Goal: Task Accomplishment & Management: Complete application form

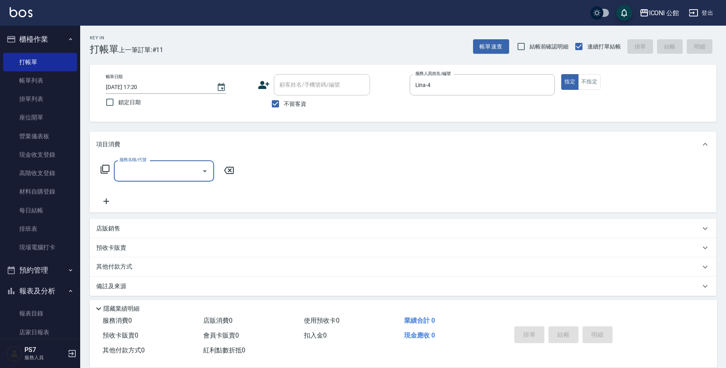
scroll to position [17, 0]
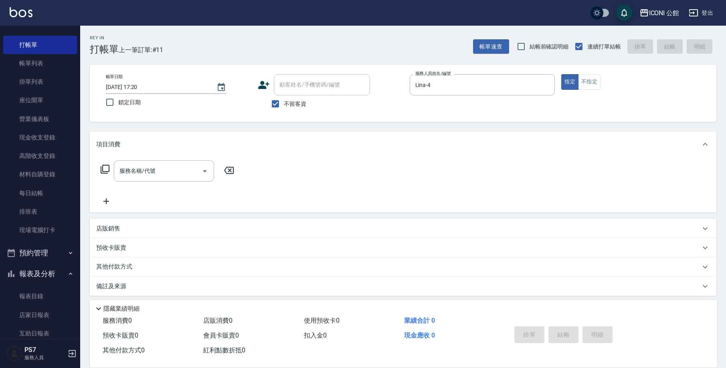
click at [106, 169] on icon at bounding box center [105, 169] width 10 height 10
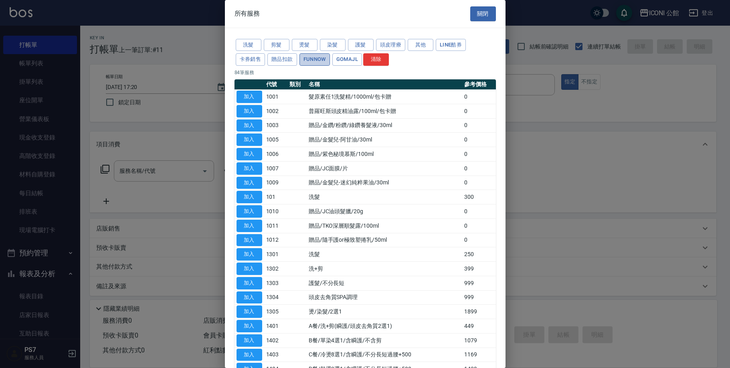
click at [313, 57] on button "FUNNOW" at bounding box center [315, 59] width 30 height 12
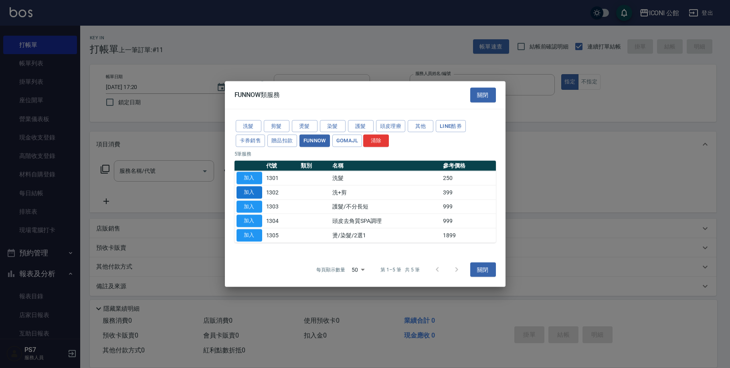
click at [256, 195] on button "加入" at bounding box center [250, 192] width 26 height 12
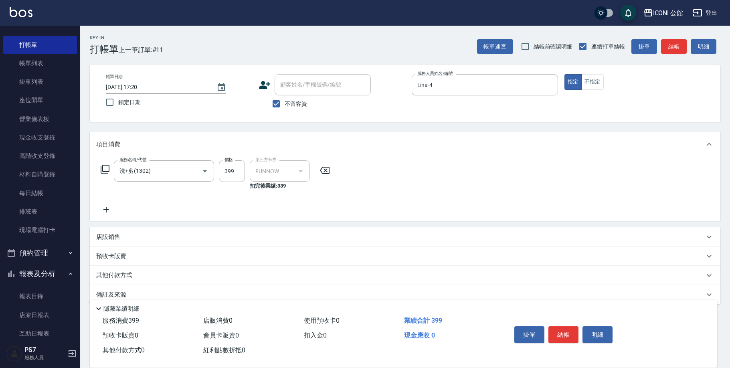
type input "洗+剪(1302)"
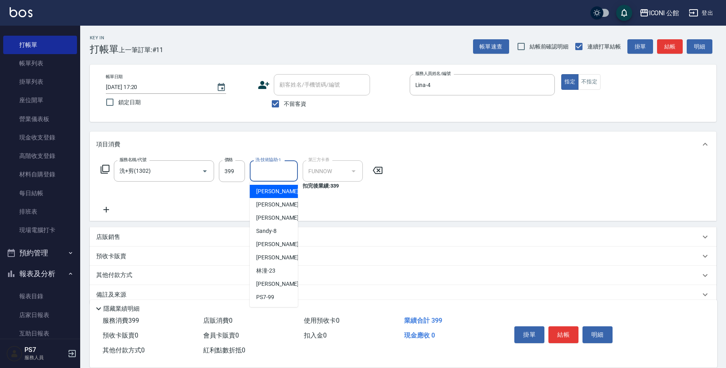
click at [286, 171] on input "洗-技術協助-1" at bounding box center [273, 171] width 41 height 14
type input "74"
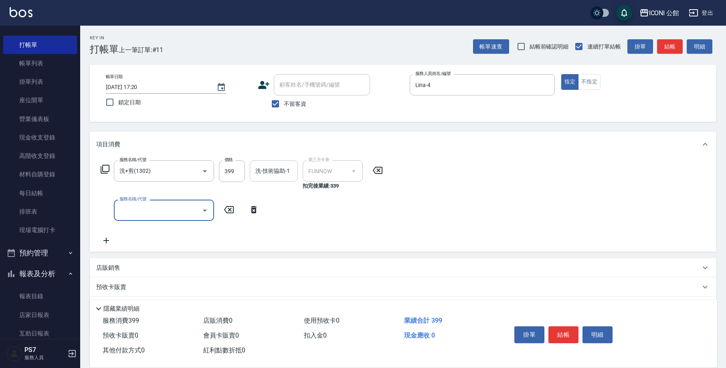
click at [256, 173] on input "洗-技術協助-1" at bounding box center [273, 171] width 41 height 14
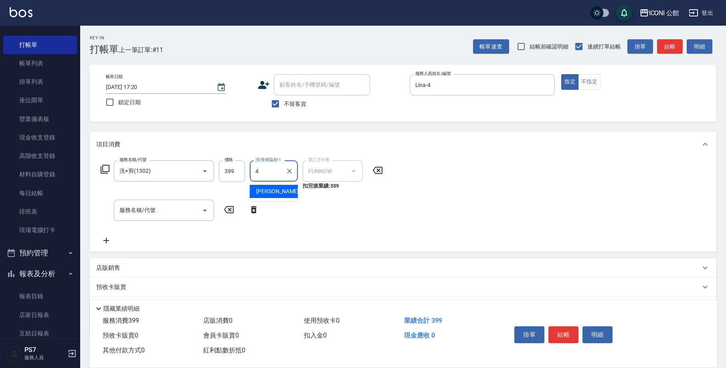
type input "Lina-4"
click at [562, 329] on button "結帳" at bounding box center [564, 334] width 30 height 17
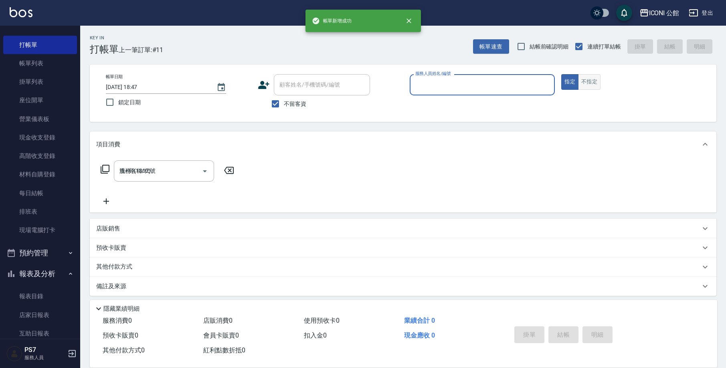
type input "[DATE] 18:47"
click at [591, 85] on button "不指定" at bounding box center [589, 82] width 22 height 16
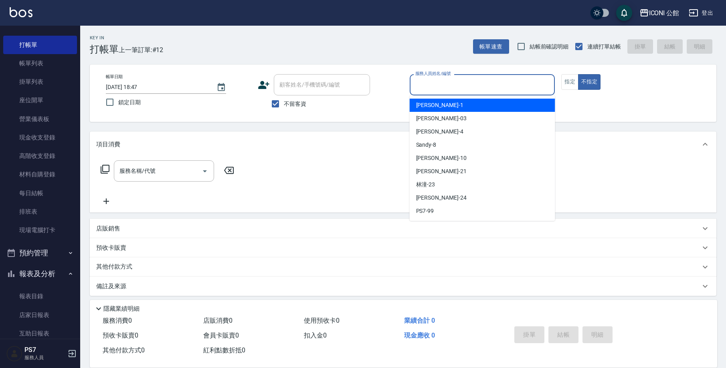
click at [508, 81] on input "服務人員姓名/編號" at bounding box center [483, 85] width 138 height 14
type input "Lina-4"
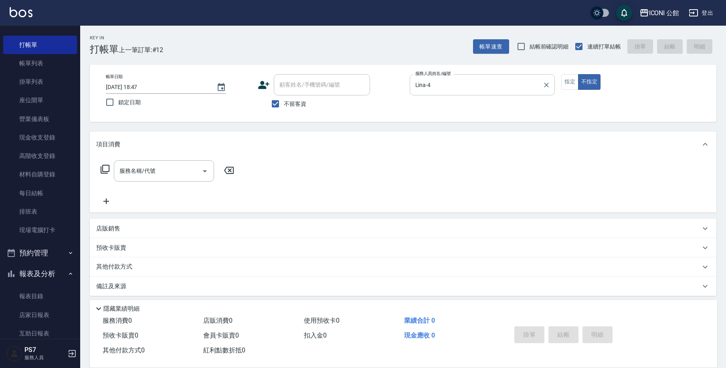
type button "false"
type input "204"
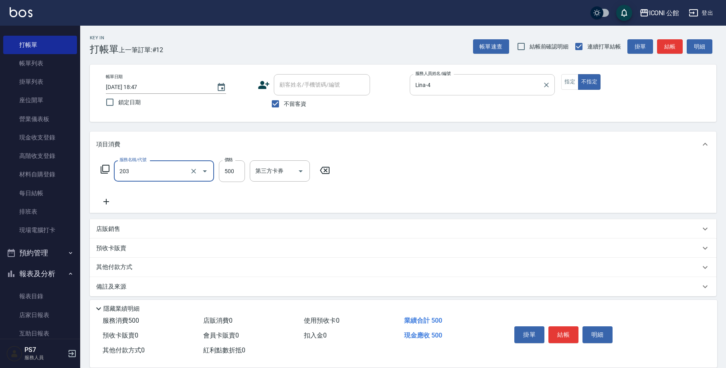
type input "不指定洗+剪(203)"
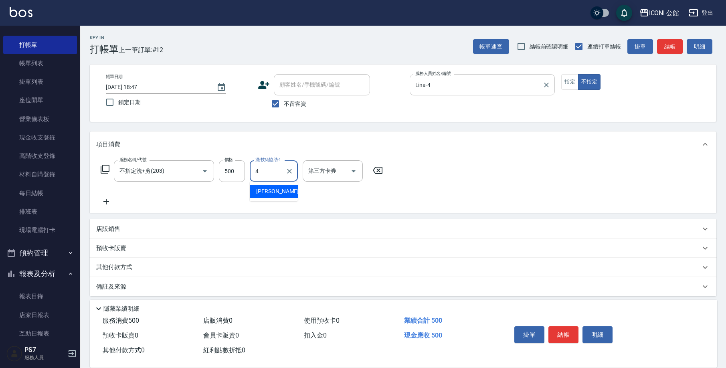
type input "Lina-4"
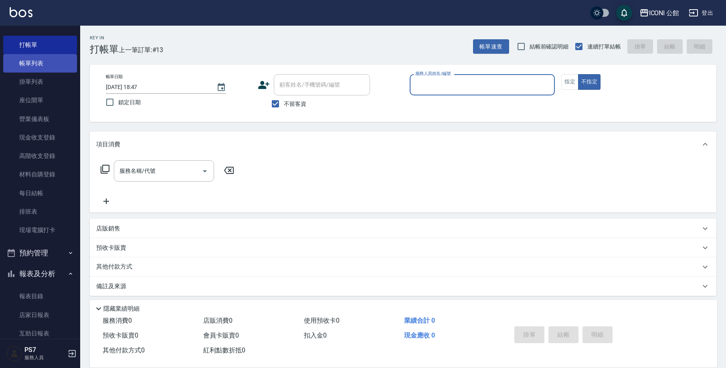
click at [39, 61] on link "帳單列表" at bounding box center [40, 63] width 74 height 18
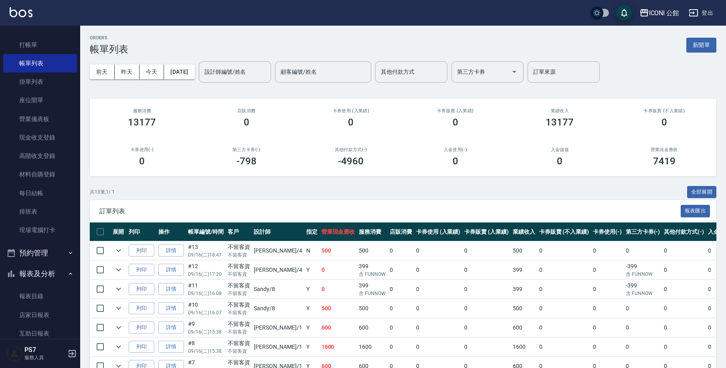
click at [229, 72] on input "設計師編號/姓名" at bounding box center [235, 72] width 65 height 14
type input "[PERSON_NAME]-1"
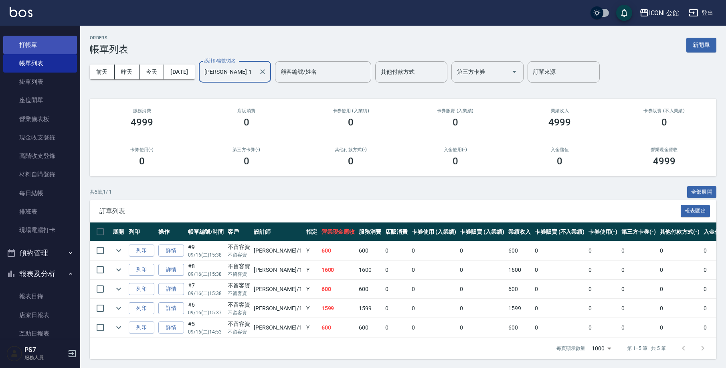
click at [55, 49] on link "打帳單" at bounding box center [40, 45] width 74 height 18
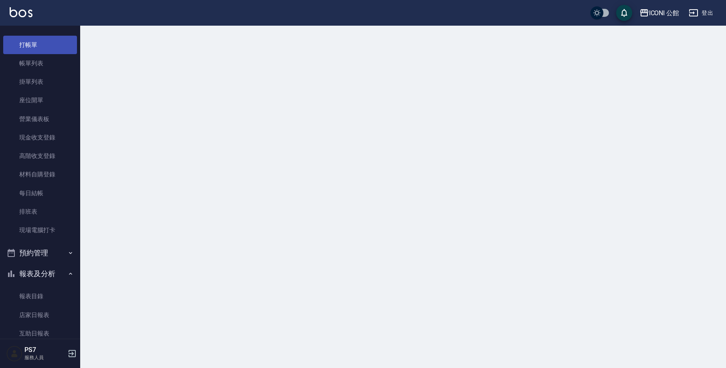
click at [55, 49] on link "打帳單" at bounding box center [40, 45] width 74 height 18
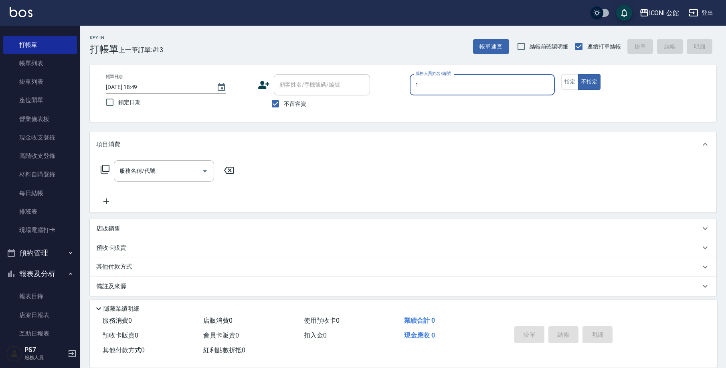
type input "[PERSON_NAME]-1"
type button "false"
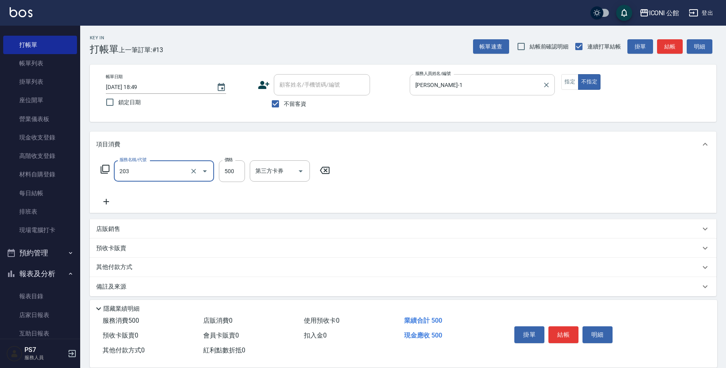
type input "不指定洗+剪(203)"
type input "[PERSON_NAME]-1"
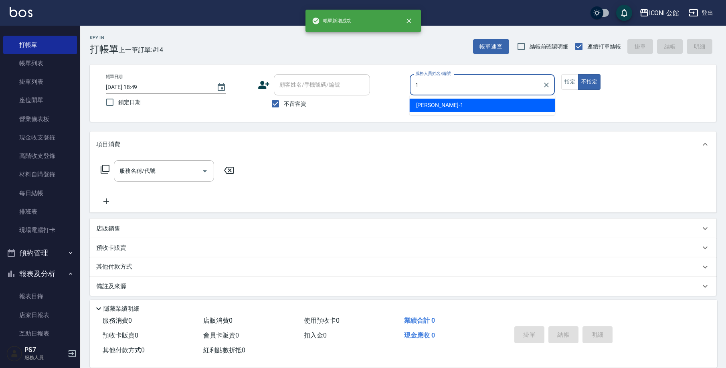
type input "[PERSON_NAME]-1"
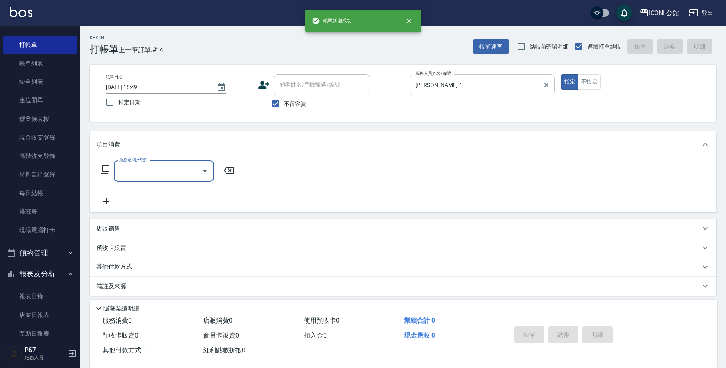
type input "0"
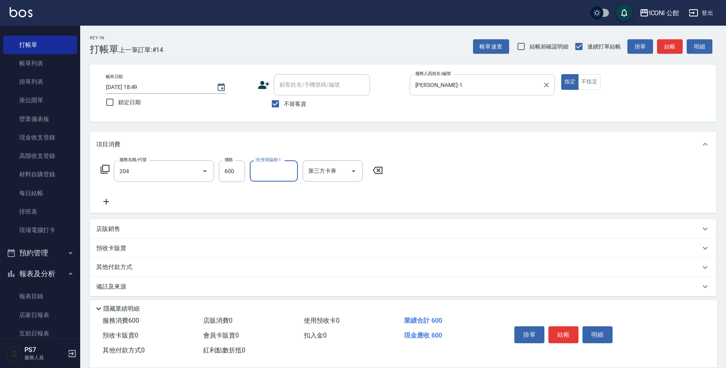
type input "指定洗+剪(204)"
type input "[PERSON_NAME]-24"
click at [89, 264] on div "Key In 打帳單 上一筆訂單:#14 帳單速查 結帳前確認明細 連續打單結帳 掛單 結帳 明細 帳單日期 [DATE] 18:49 鎖定日期 顧客姓名/手…" at bounding box center [403, 200] width 646 height 348
click at [95, 263] on div "其他付款方式" at bounding box center [403, 267] width 627 height 19
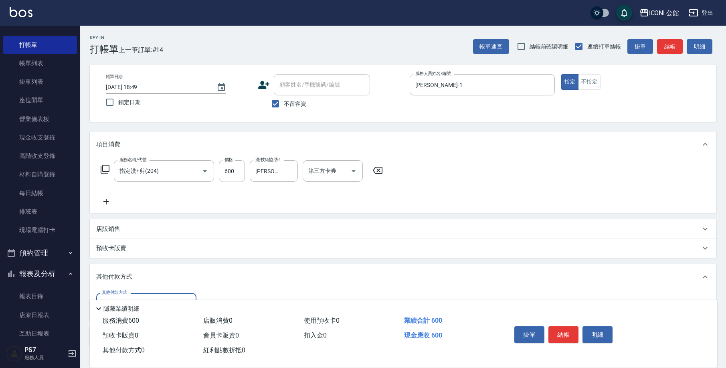
scroll to position [55, 0]
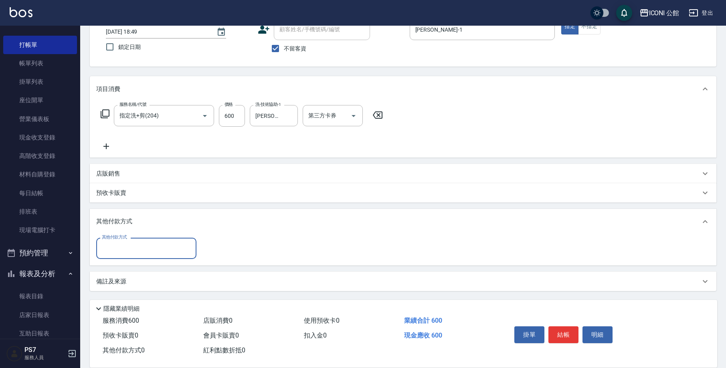
click at [125, 256] on input "其他付款方式" at bounding box center [146, 248] width 93 height 14
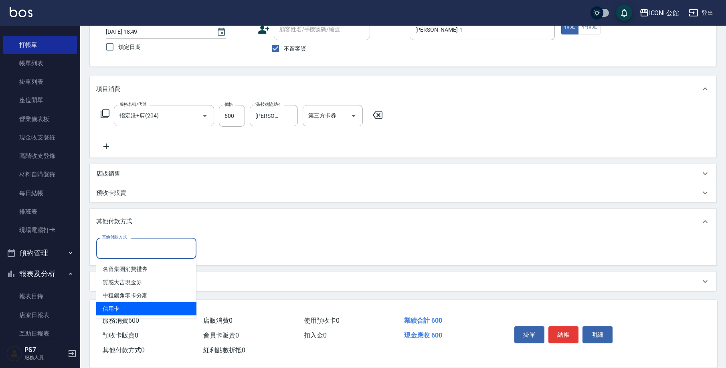
drag, startPoint x: 133, startPoint y: 318, endPoint x: 134, endPoint y: 310, distance: 7.7
click at [133, 318] on ul "名留集團消費禮券 質感大吉現金券 中租銀角零卡分期 信用卡" at bounding box center [146, 289] width 100 height 59
click at [135, 310] on span "信用卡" at bounding box center [146, 308] width 100 height 13
type input "信用卡"
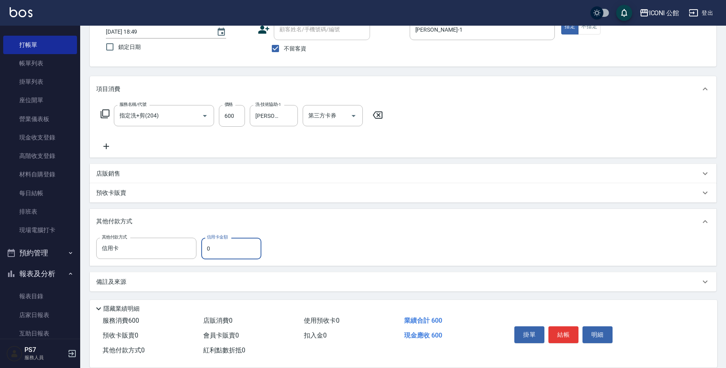
click at [220, 247] on input "0" at bounding box center [231, 249] width 60 height 22
type input "600"
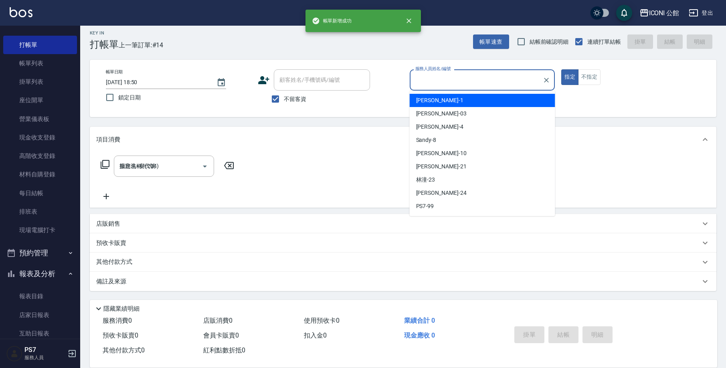
type input "[DATE] 18:50"
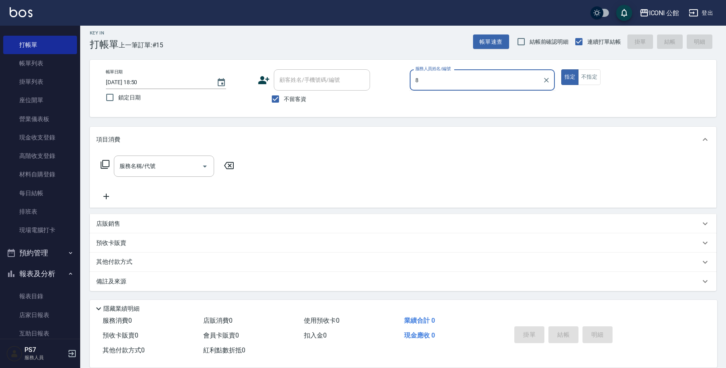
type input "8"
click at [570, 77] on button "指定" at bounding box center [570, 77] width 17 height 16
type button "true"
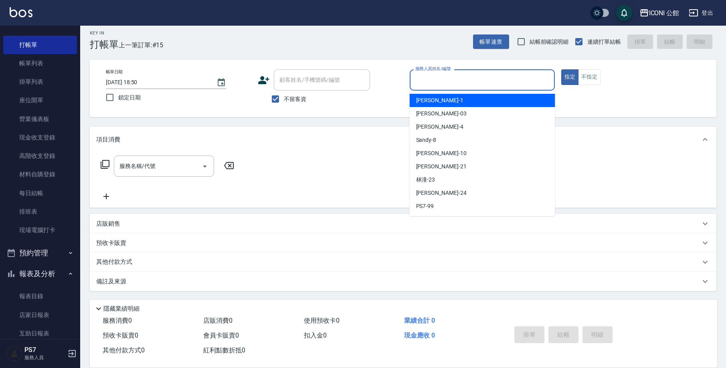
click at [465, 85] on input "服務人員姓名/編號" at bounding box center [483, 80] width 138 height 14
type input "Sandy-8"
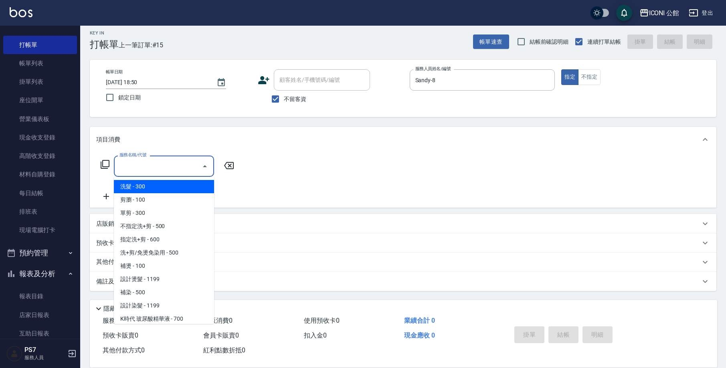
click at [177, 167] on input "服務名稱/代號" at bounding box center [158, 166] width 81 height 14
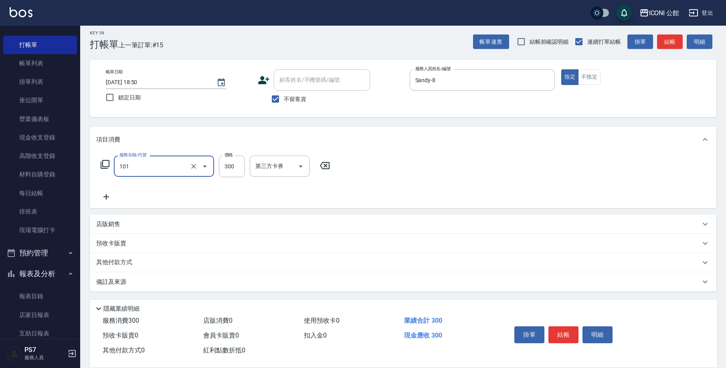
type input "洗髮(101)"
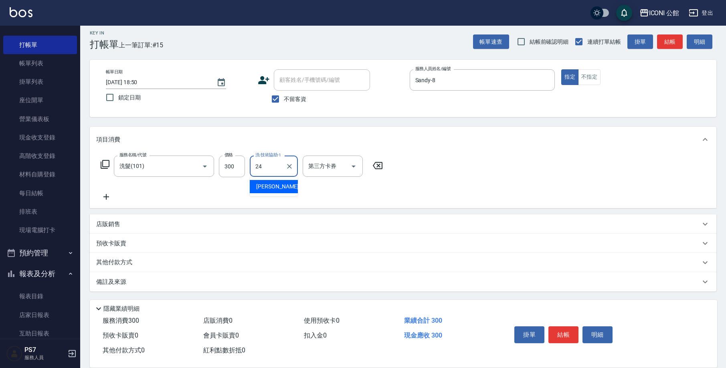
type input "[PERSON_NAME]-24"
click at [107, 164] on icon at bounding box center [105, 165] width 10 height 10
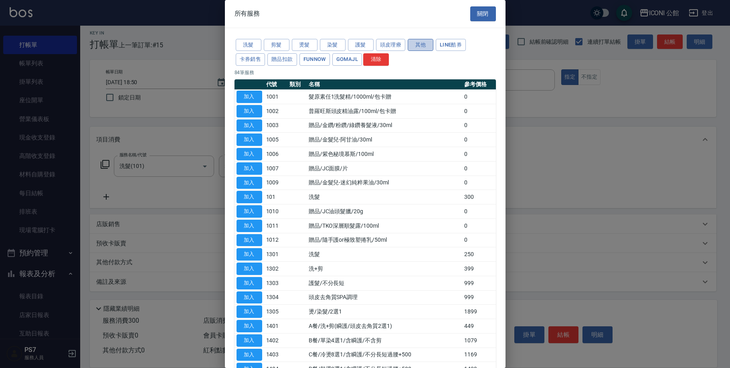
click at [430, 44] on button "其他" at bounding box center [421, 45] width 26 height 12
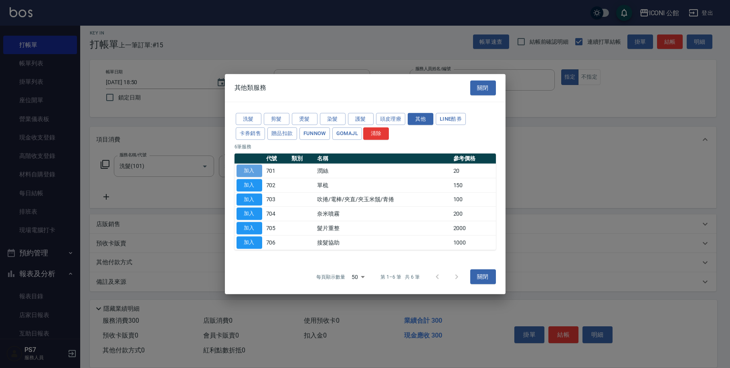
click at [249, 172] on button "加入" at bounding box center [250, 171] width 26 height 12
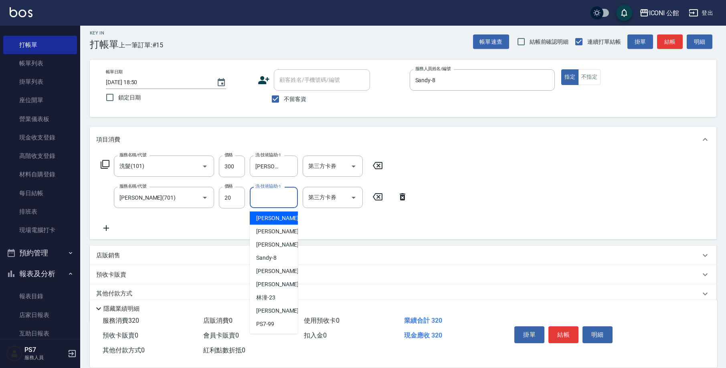
click at [270, 196] on input "洗-技術協助-1" at bounding box center [273, 198] width 41 height 14
type input "8"
type input "[PERSON_NAME]-24"
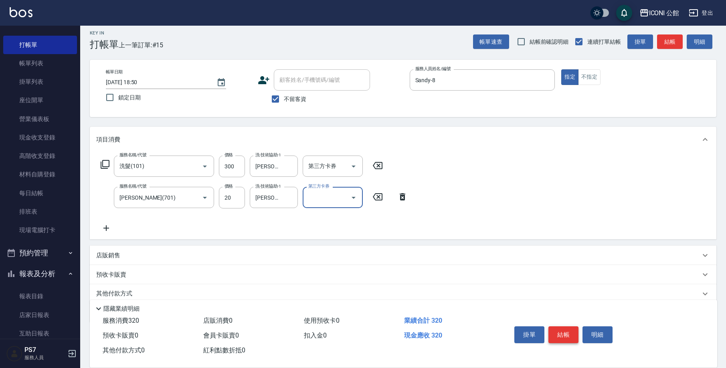
click at [558, 333] on button "結帳" at bounding box center [564, 334] width 30 height 17
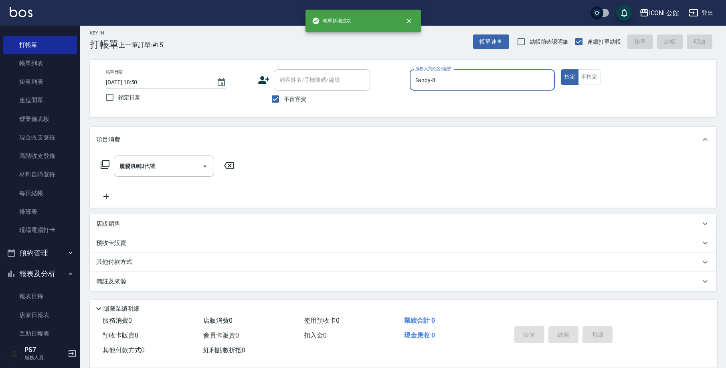
type input "[DATE] 18:58"
type input "Sandy-8"
click at [144, 171] on input "服務名稱/代號" at bounding box center [158, 166] width 81 height 14
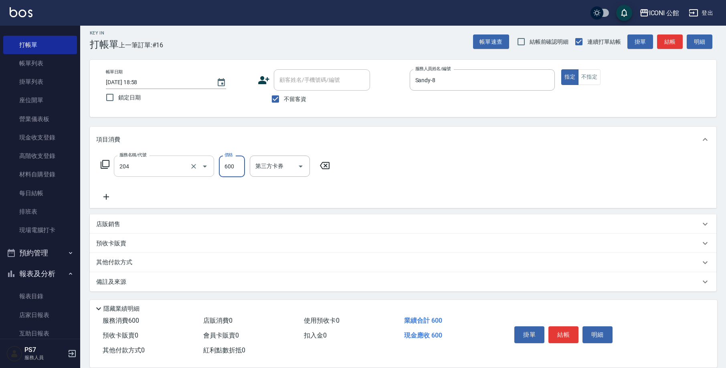
type input "指定洗+剪(204)"
type input "500"
type input "[PERSON_NAME]-24"
drag, startPoint x: 570, startPoint y: 334, endPoint x: 439, endPoint y: 286, distance: 139.6
click at [570, 334] on button "結帳" at bounding box center [564, 334] width 30 height 17
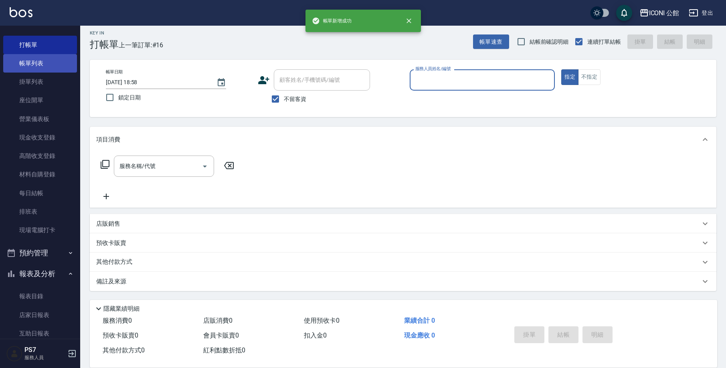
click at [26, 69] on link "帳單列表" at bounding box center [40, 63] width 74 height 18
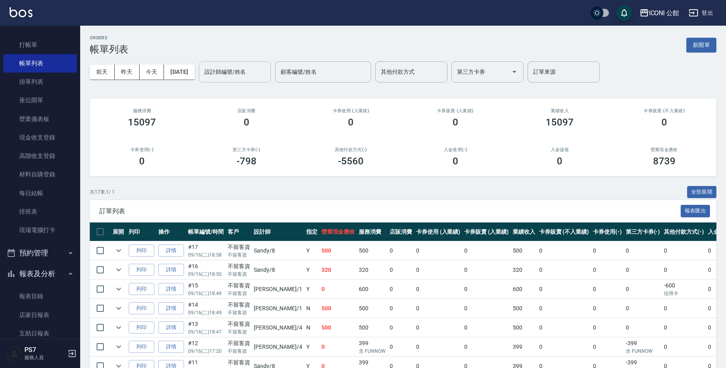
click at [260, 71] on input "設計師編號/姓名" at bounding box center [235, 72] width 65 height 14
type input "Sandy-8"
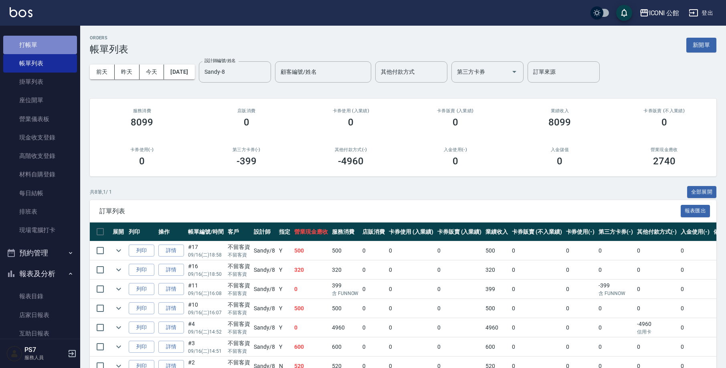
click at [61, 49] on link "打帳單" at bounding box center [40, 45] width 74 height 18
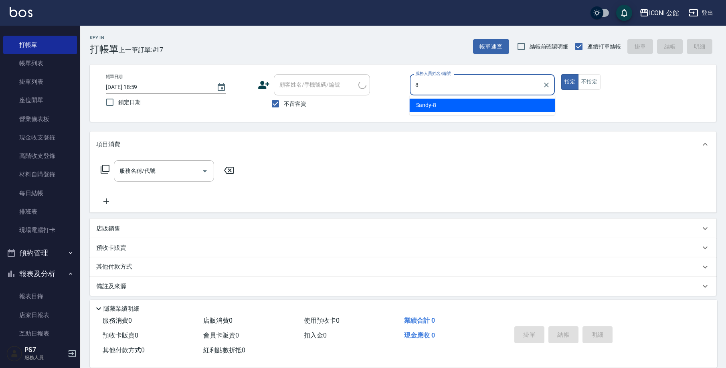
type input "Sandy-8"
type button "true"
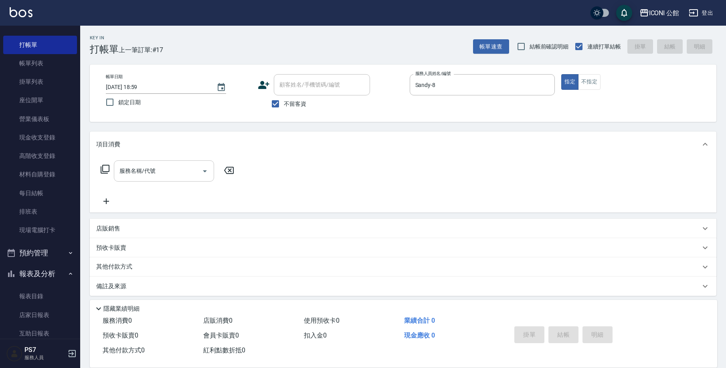
click at [187, 176] on input "服務名稱/代號" at bounding box center [158, 171] width 81 height 14
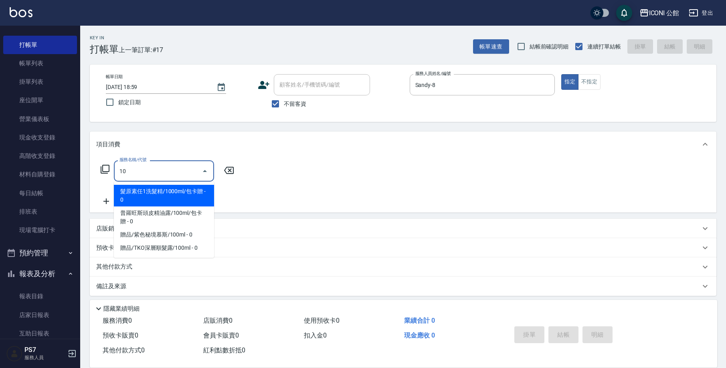
type input "1"
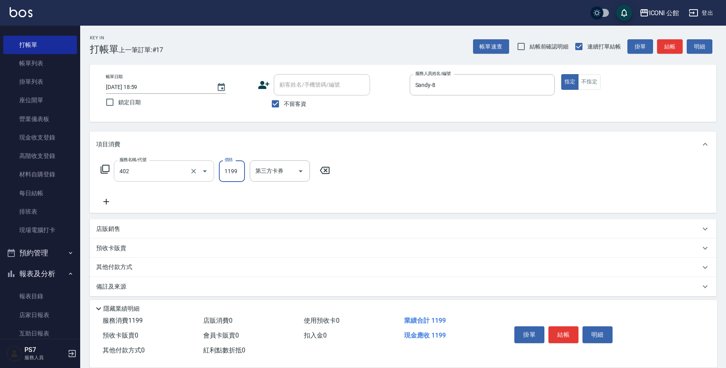
type input "設計染髮(402)"
type input "1280"
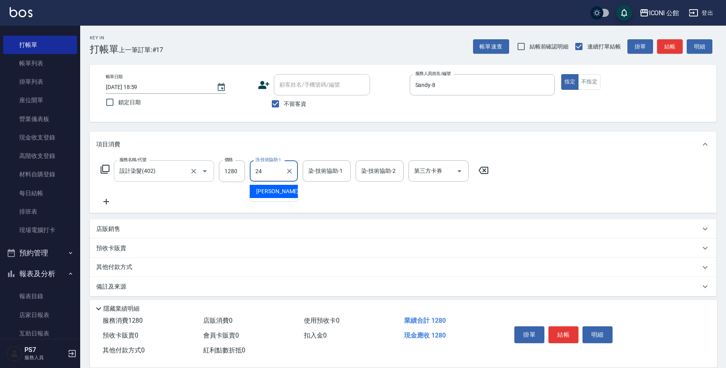
type input "[PERSON_NAME]-24"
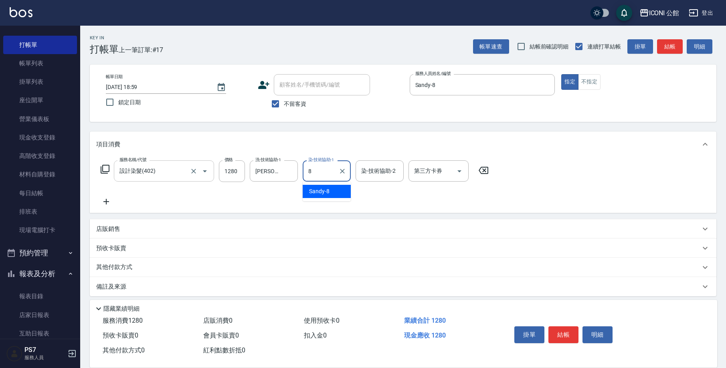
type input "Sandy-8"
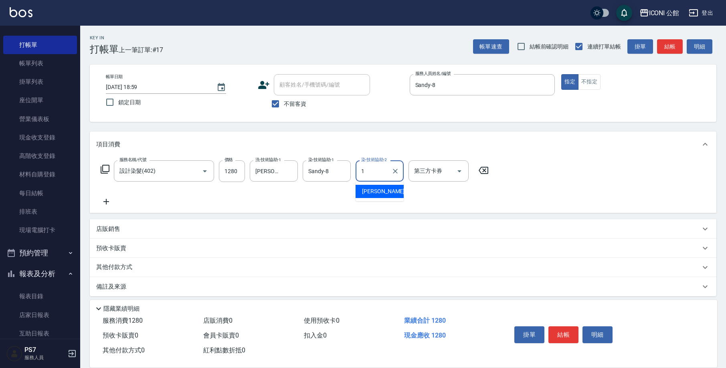
type input "[PERSON_NAME]-1"
click at [107, 166] on icon at bounding box center [105, 169] width 10 height 10
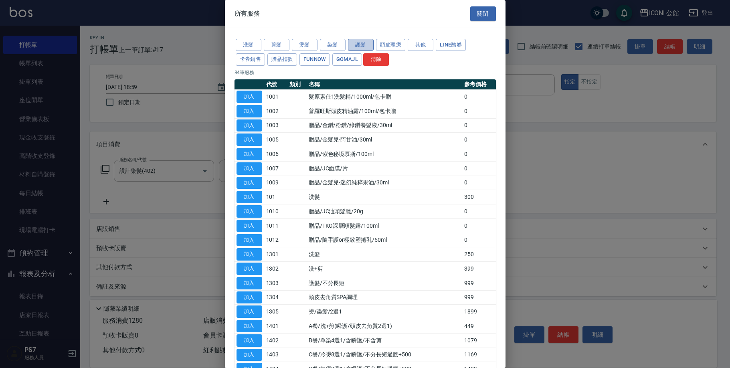
click at [365, 48] on button "護髮" at bounding box center [361, 45] width 26 height 12
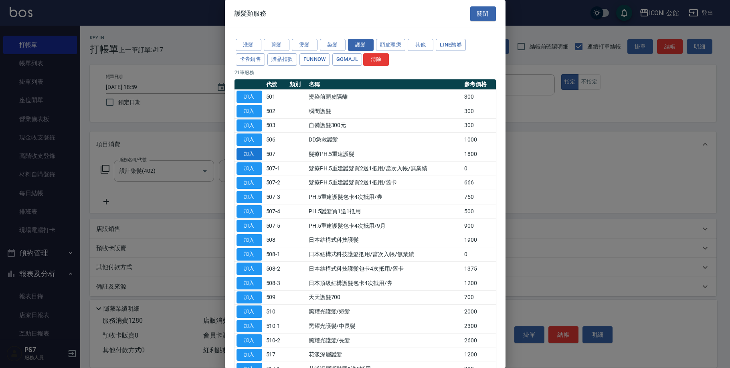
drag, startPoint x: 251, startPoint y: 152, endPoint x: 255, endPoint y: 155, distance: 4.6
click at [255, 155] on button "加入" at bounding box center [250, 154] width 26 height 12
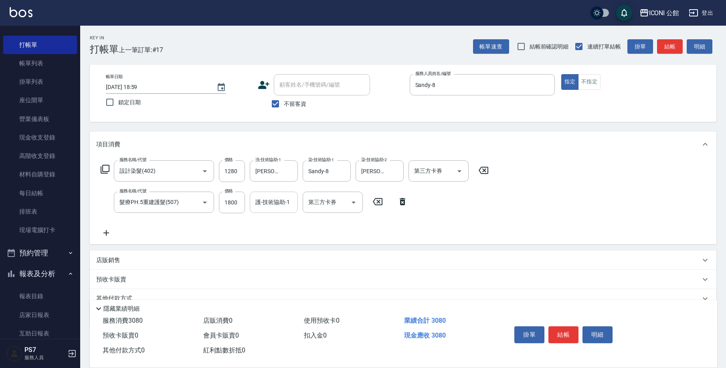
click at [270, 205] on input "護-技術協助-1" at bounding box center [273, 202] width 41 height 14
type input "[PERSON_NAME]-24"
click at [567, 330] on button "結帳" at bounding box center [564, 334] width 30 height 17
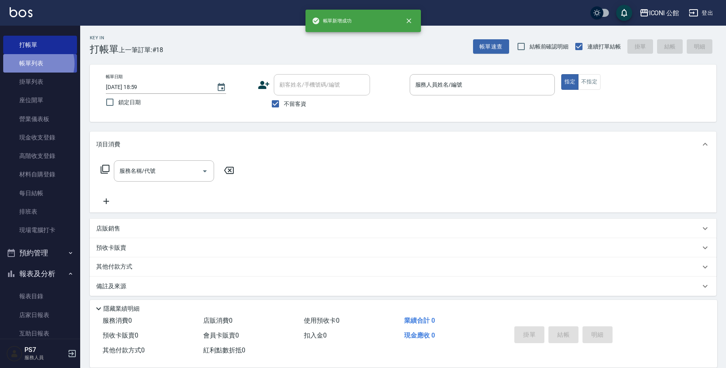
click at [38, 63] on link "帳單列表" at bounding box center [40, 63] width 74 height 18
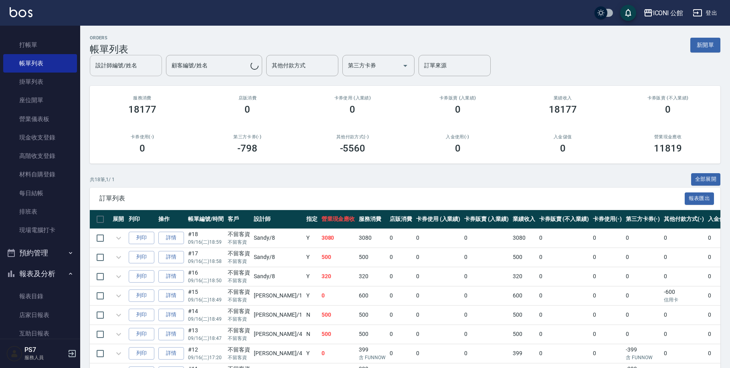
click at [229, 67] on input "顧客編號/姓名" at bounding box center [210, 66] width 81 height 14
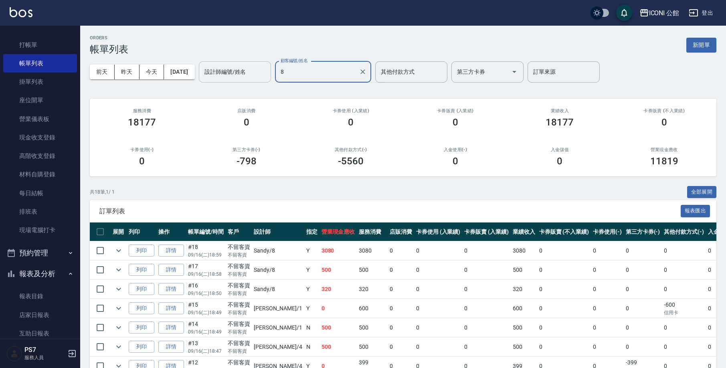
type input "8"
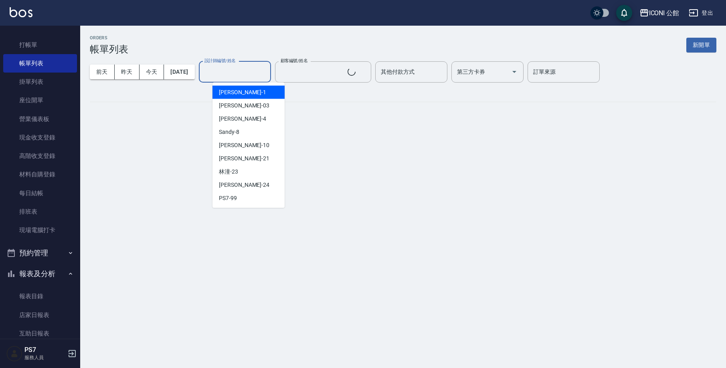
type input "[PERSON_NAME]/0935007306/8"
click at [268, 72] on input "設計師編號/姓名" at bounding box center [235, 72] width 65 height 14
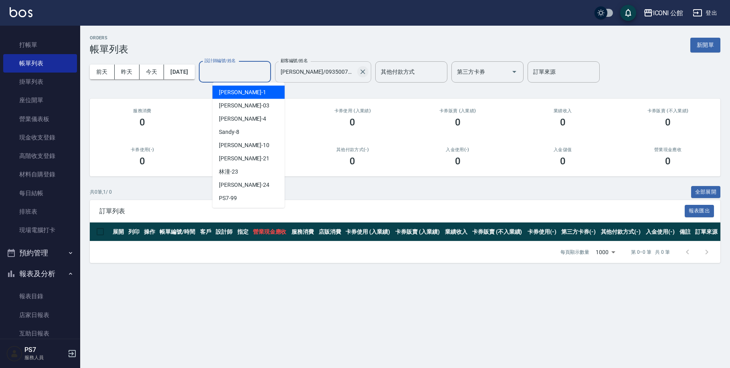
click at [367, 70] on icon "Clear" at bounding box center [363, 72] width 8 height 8
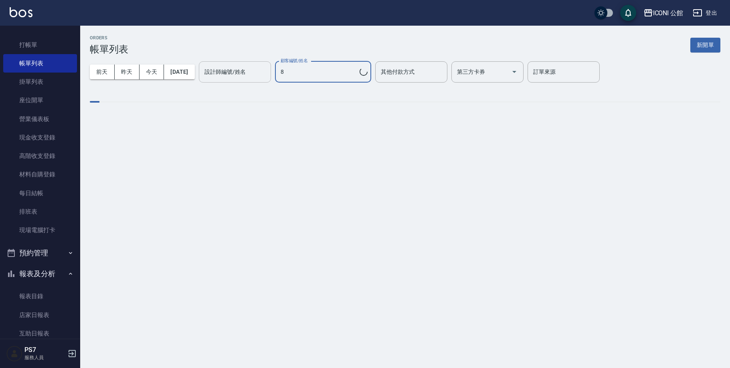
type input "8"
click at [241, 70] on div "設計師編號/姓名 設計師編號/姓名" at bounding box center [235, 71] width 72 height 21
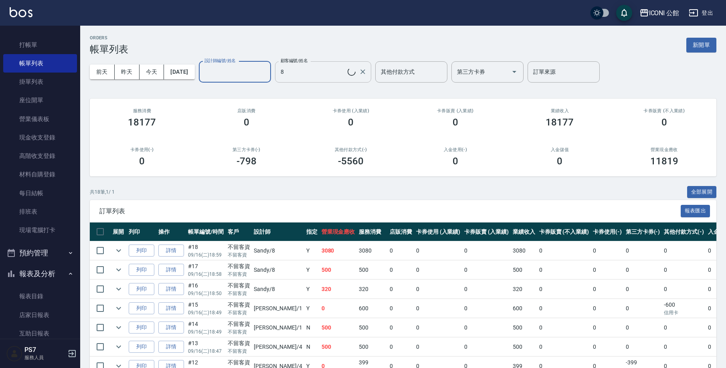
click at [241, 70] on input "設計師編號/姓名" at bounding box center [235, 72] width 65 height 14
click at [367, 71] on icon "Clear" at bounding box center [363, 72] width 8 height 8
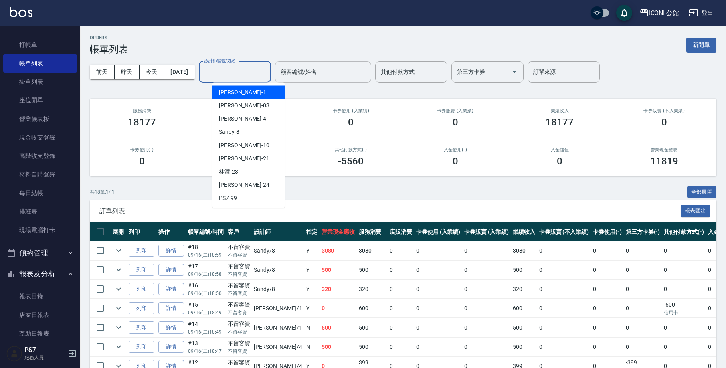
click at [227, 66] on input "設計師編號/姓名" at bounding box center [235, 72] width 65 height 14
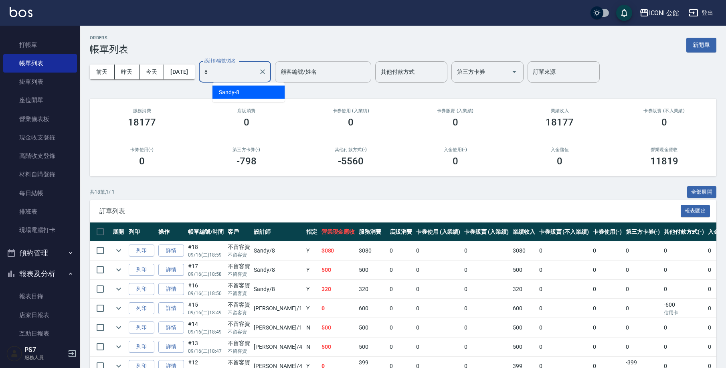
type input "Sandy-8"
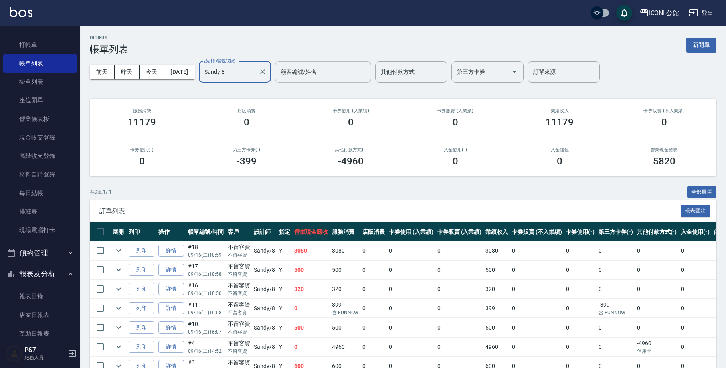
click at [271, 65] on div "Sandy-8 設計師編號/姓名" at bounding box center [235, 71] width 72 height 21
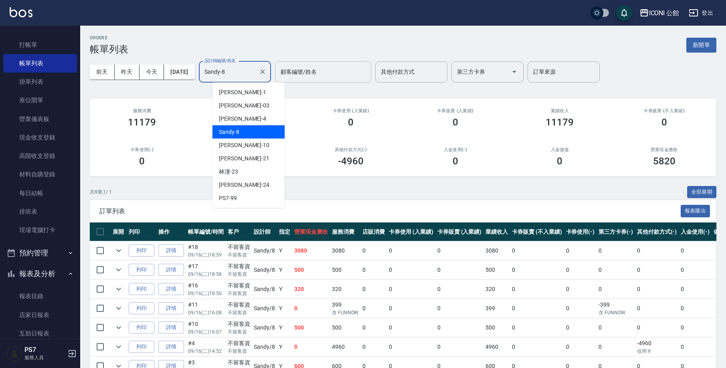
click at [268, 65] on div at bounding box center [262, 71] width 10 height 21
click at [267, 72] on icon "Clear" at bounding box center [263, 72] width 8 height 8
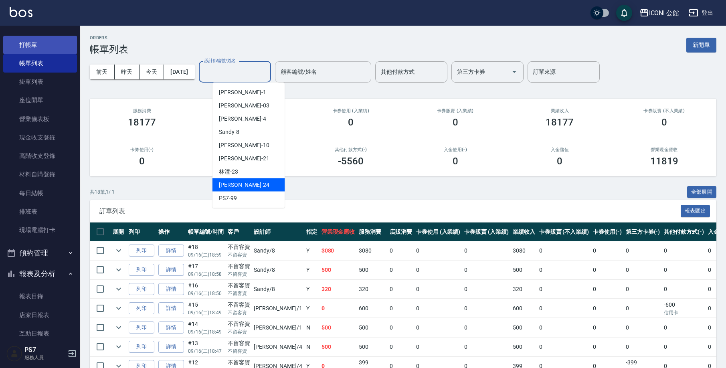
click at [42, 46] on link "打帳單" at bounding box center [40, 45] width 74 height 18
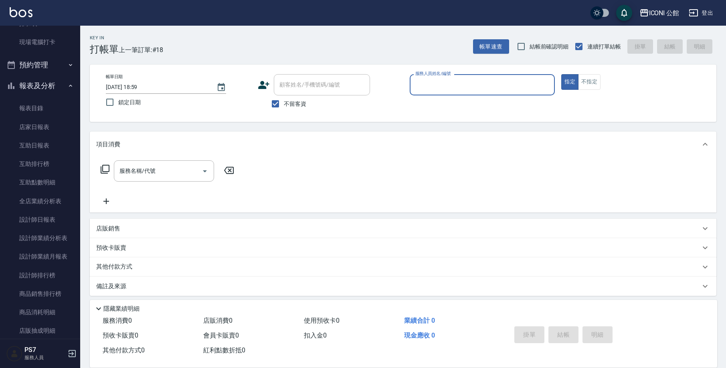
scroll to position [316, 0]
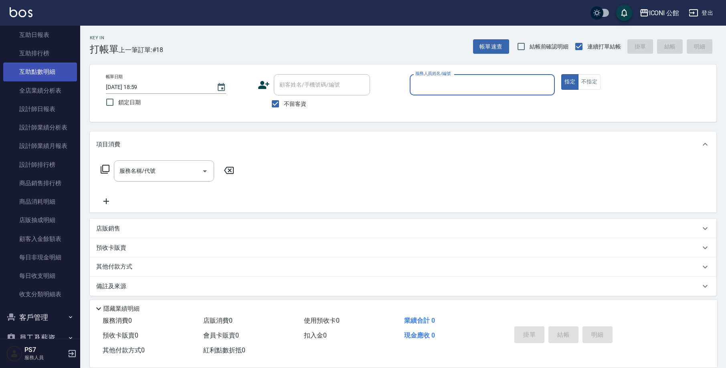
click at [54, 72] on link "互助點數明細" at bounding box center [40, 72] width 74 height 18
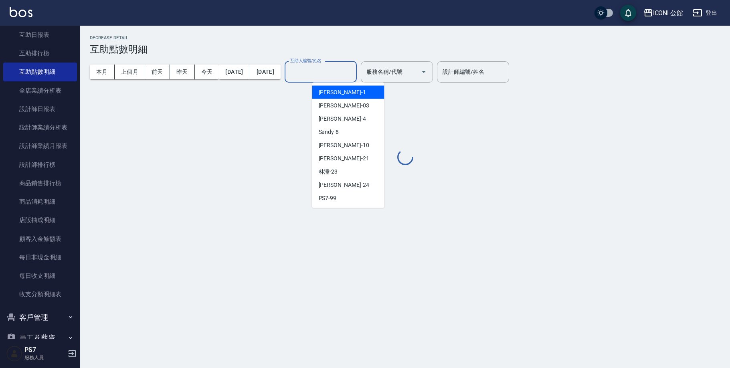
click at [353, 76] on input "互助人編號/姓名" at bounding box center [320, 72] width 65 height 14
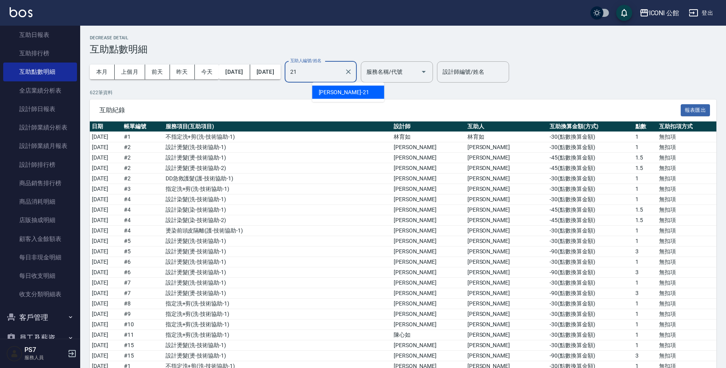
type input "[PERSON_NAME]-21"
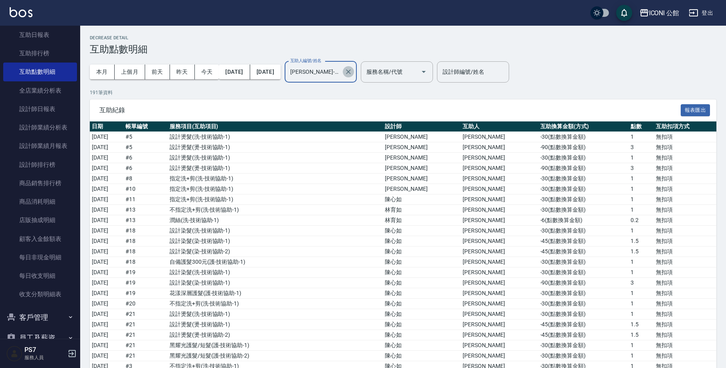
click at [353, 72] on icon "Clear" at bounding box center [349, 72] width 8 height 8
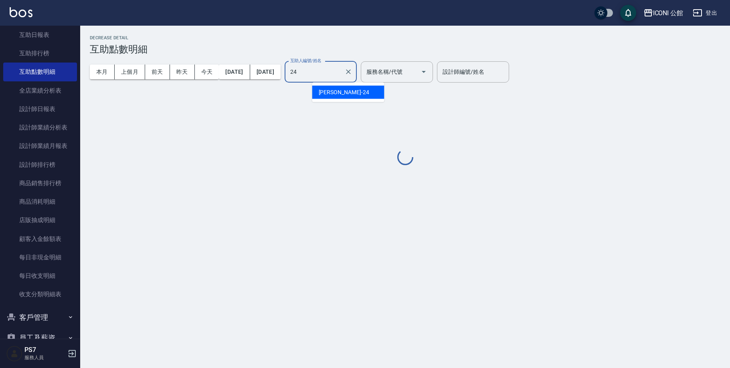
type input "[PERSON_NAME]-24"
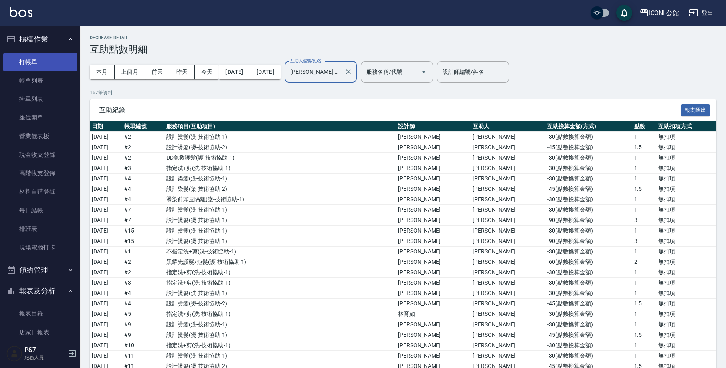
click at [52, 64] on link "打帳單" at bounding box center [40, 62] width 74 height 18
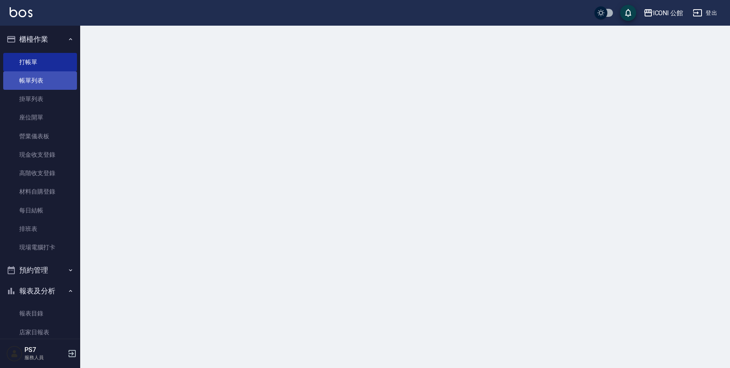
click at [53, 83] on link "帳單列表" at bounding box center [40, 80] width 74 height 18
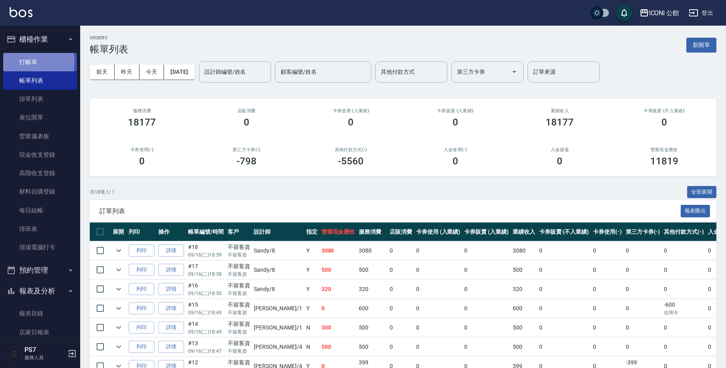
click at [30, 61] on link "打帳單" at bounding box center [40, 62] width 74 height 18
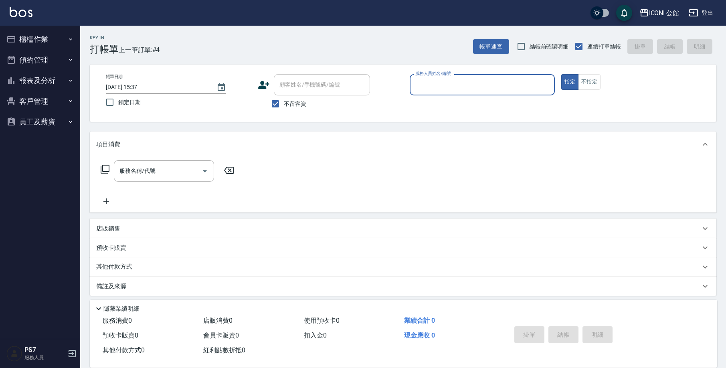
click at [38, 42] on button "櫃檯作業" at bounding box center [40, 39] width 74 height 21
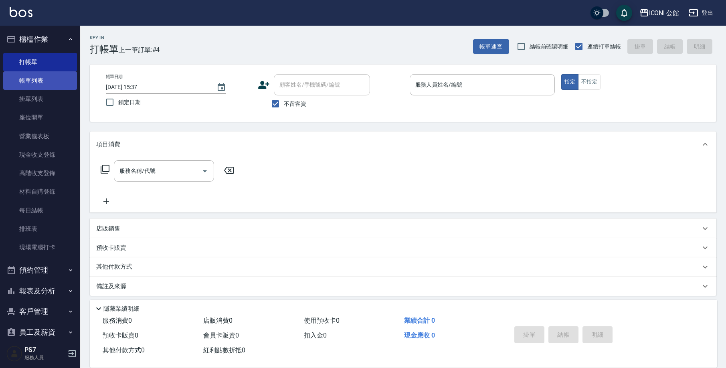
click at [43, 84] on link "帳單列表" at bounding box center [40, 80] width 74 height 18
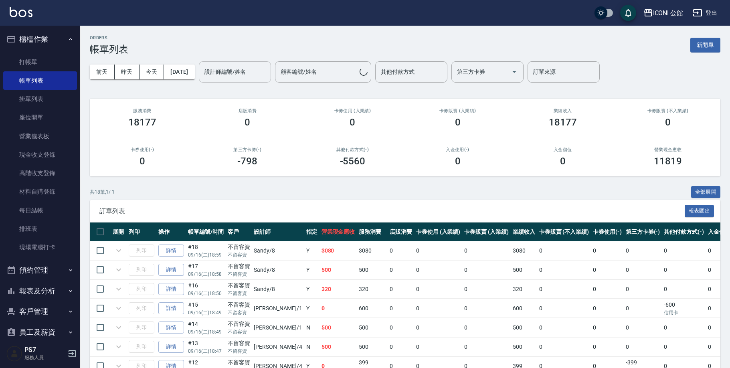
click at [240, 67] on input "設計師編號/姓名" at bounding box center [235, 72] width 65 height 14
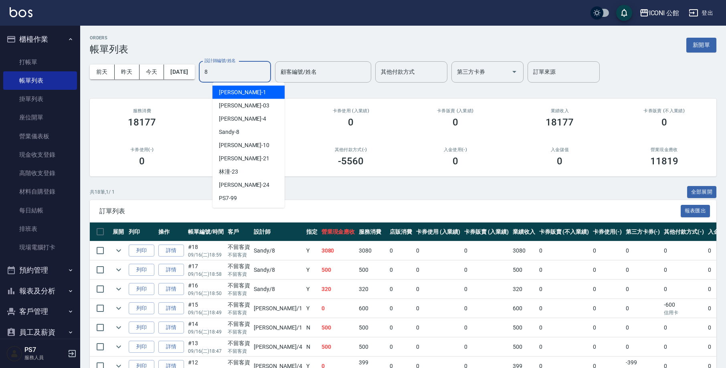
type input "Sandy-8"
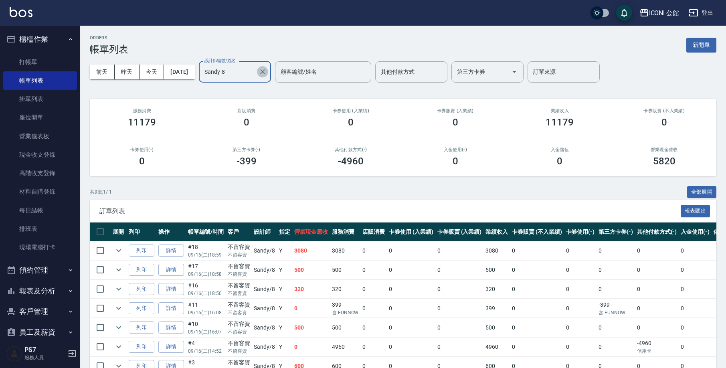
click at [267, 74] on icon "Clear" at bounding box center [263, 72] width 8 height 8
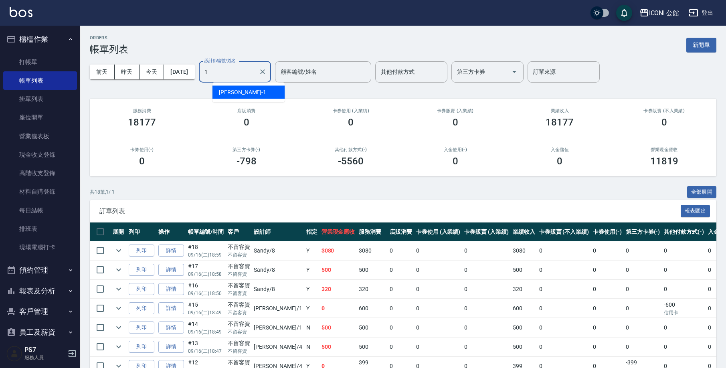
type input "[PERSON_NAME]-1"
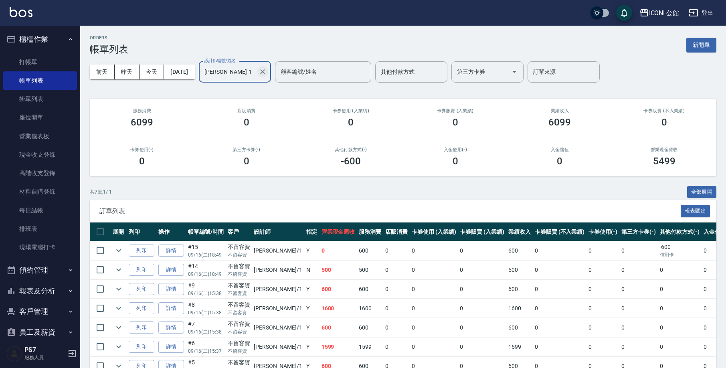
click at [265, 73] on icon "Clear" at bounding box center [262, 71] width 5 height 5
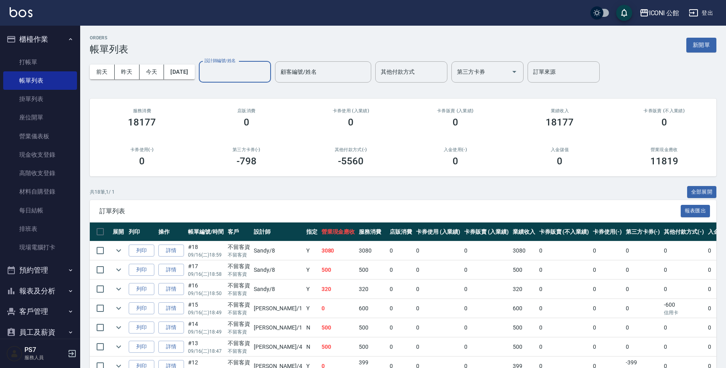
drag, startPoint x: 30, startPoint y: 283, endPoint x: 34, endPoint y: 286, distance: 4.9
click at [31, 284] on button "報表及分析" at bounding box center [40, 291] width 74 height 21
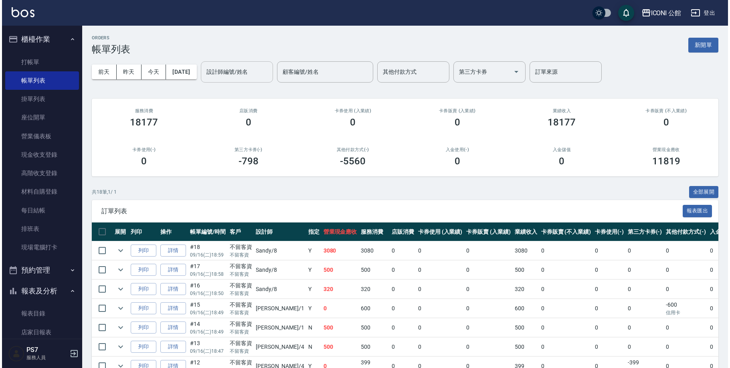
scroll to position [172, 0]
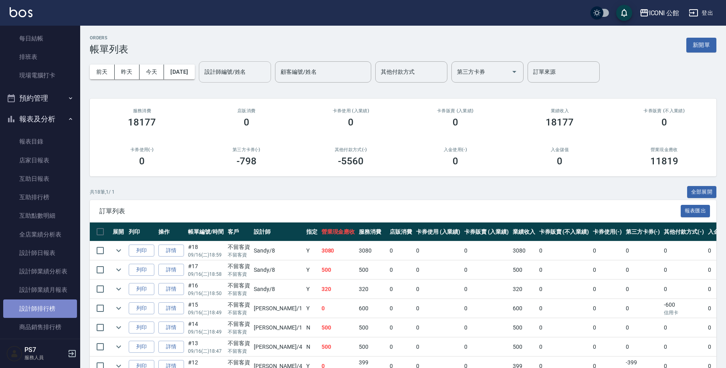
drag, startPoint x: 51, startPoint y: 302, endPoint x: 55, endPoint y: 299, distance: 5.1
click at [52, 303] on link "設計師排行榜" at bounding box center [40, 309] width 74 height 18
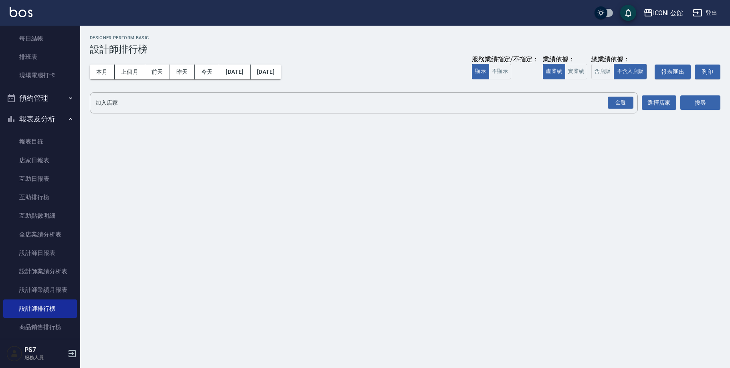
drag, startPoint x: 603, startPoint y: 80, endPoint x: 612, endPoint y: 83, distance: 10.0
click at [606, 83] on div "本月 上個月 前天 昨天 今天 2025/09/01 2025/09/16 服務業績指定/不指定： 顯示 不顯示 業績依據： 虛業績 實業績 總業績依據： 含…" at bounding box center [405, 72] width 631 height 34
drag, startPoint x: 601, startPoint y: 72, endPoint x: 627, endPoint y: 97, distance: 35.7
click at [601, 72] on button "含店販" at bounding box center [603, 72] width 22 height 16
click at [629, 105] on div "全選" at bounding box center [621, 103] width 26 height 12
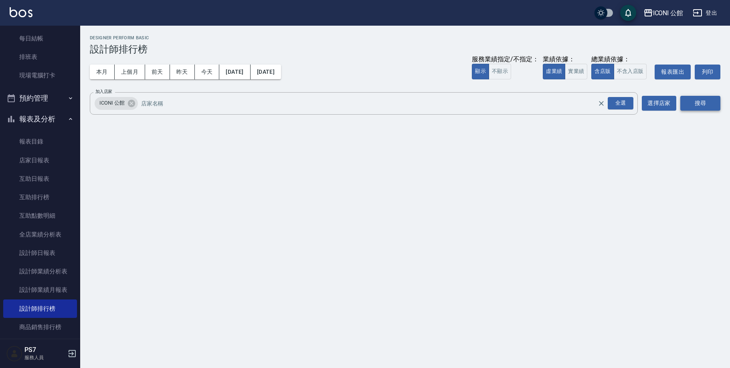
click at [692, 101] on button "搜尋" at bounding box center [701, 103] width 40 height 15
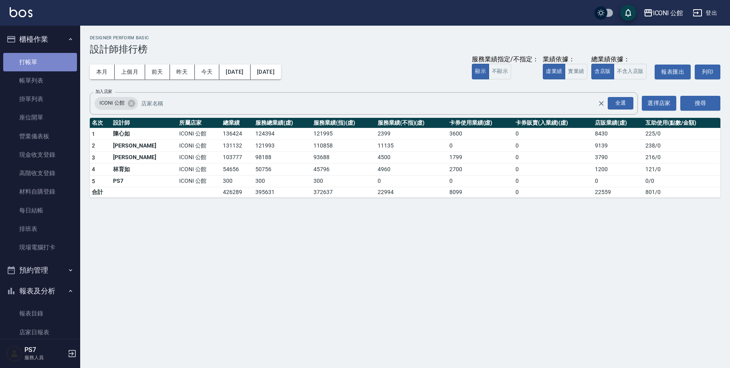
click at [47, 61] on link "打帳單" at bounding box center [40, 62] width 74 height 18
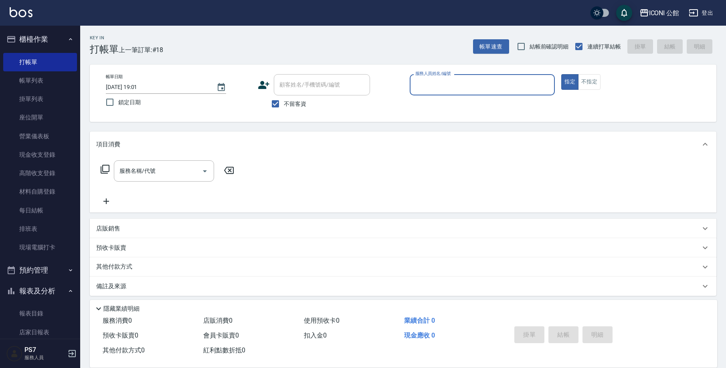
drag, startPoint x: 83, startPoint y: 94, endPoint x: 91, endPoint y: 114, distance: 21.4
click at [91, 114] on div "Key In 打帳單 上一筆訂單:#18 帳單速查 結帳前確認明細 連續打單結帳 掛單 結帳 明細 帳單日期 2025/09/16 19:01 鎖定日期 顧客…" at bounding box center [403, 199] width 646 height 347
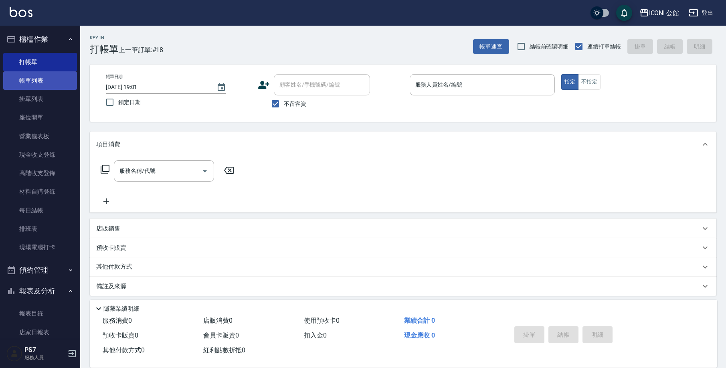
click at [39, 87] on link "帳單列表" at bounding box center [40, 80] width 74 height 18
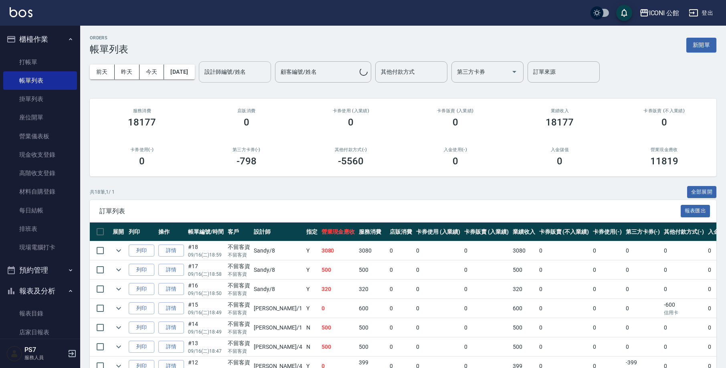
click at [226, 71] on input "設計師編號/姓名" at bounding box center [235, 72] width 65 height 14
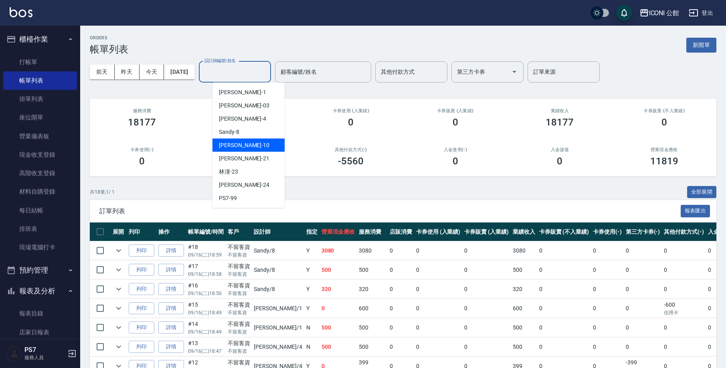
click at [245, 143] on div "Anna -10" at bounding box center [249, 145] width 72 height 13
type input "Anna-10"
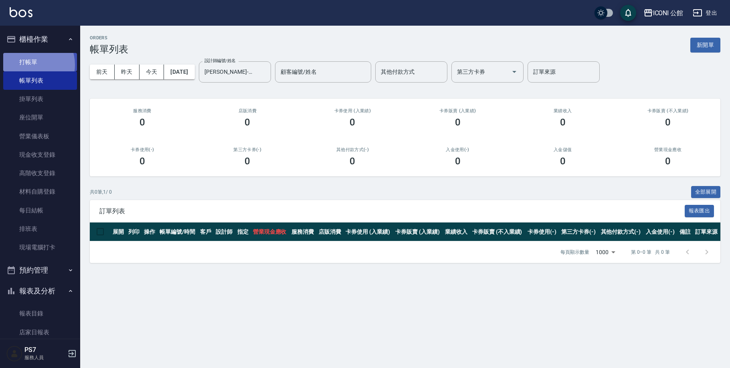
click at [31, 65] on link "打帳單" at bounding box center [40, 62] width 74 height 18
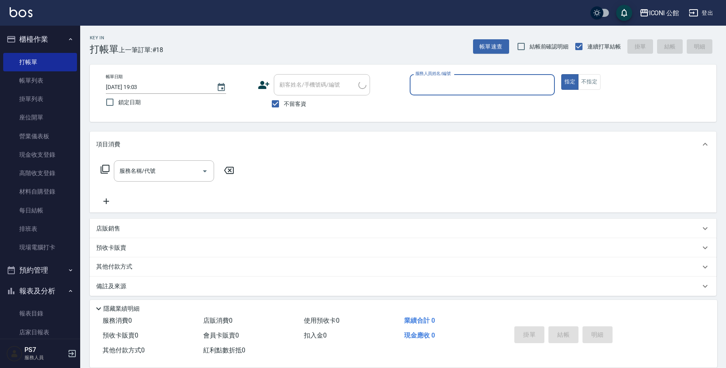
click at [497, 91] on input "服務人員姓名/編號" at bounding box center [483, 85] width 138 height 14
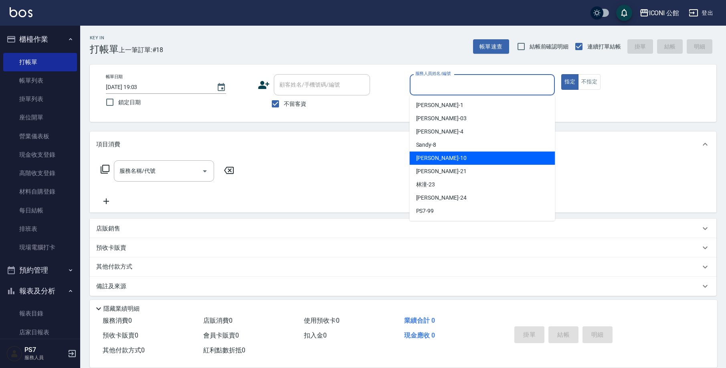
click at [472, 164] on div "Anna -10" at bounding box center [483, 158] width 146 height 13
type input "Anna-10"
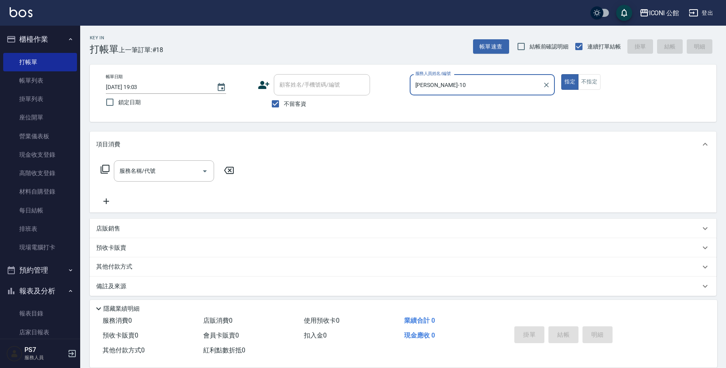
click at [108, 170] on icon at bounding box center [105, 169] width 10 height 10
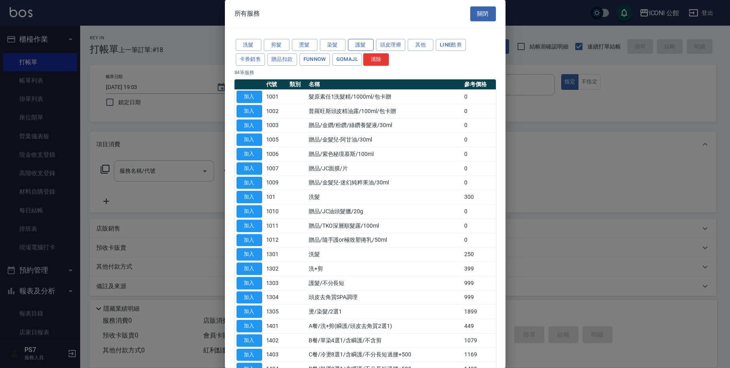
click at [354, 47] on button "護髮" at bounding box center [361, 45] width 26 height 12
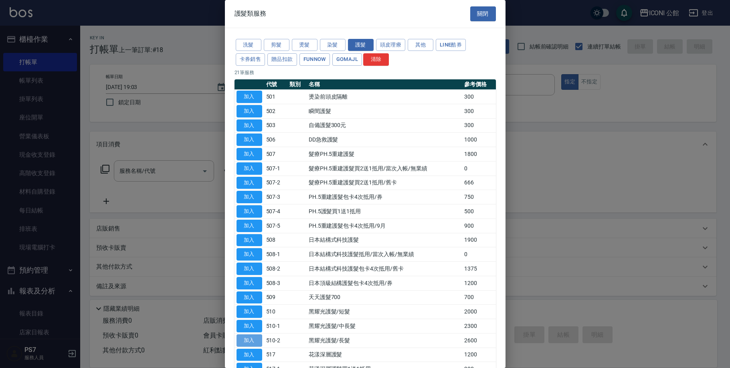
click at [245, 335] on button "加入" at bounding box center [250, 341] width 26 height 12
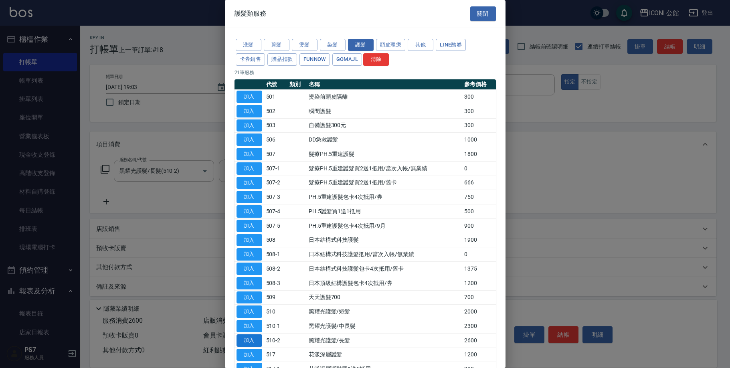
type input "黑耀光護髮/長髮(510-2)"
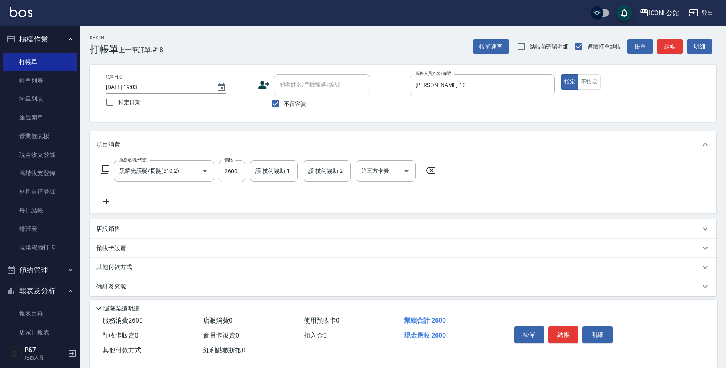
click at [105, 169] on icon at bounding box center [105, 169] width 10 height 10
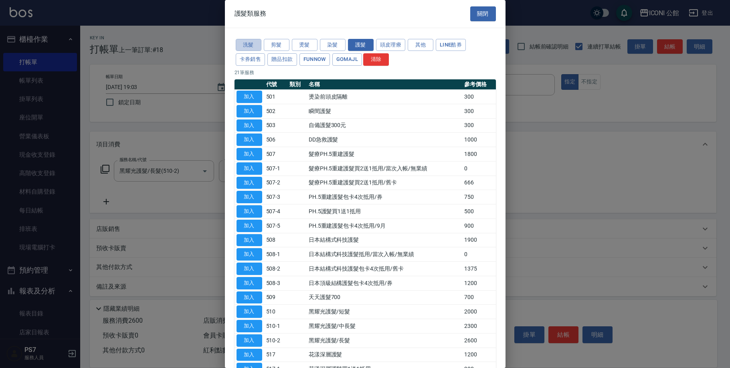
drag, startPoint x: 258, startPoint y: 45, endPoint x: 255, endPoint y: 67, distance: 22.6
click at [257, 45] on button "洗髮" at bounding box center [249, 45] width 26 height 12
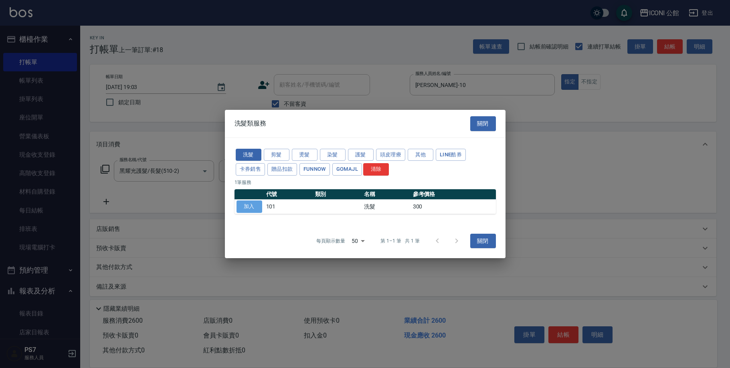
click at [242, 207] on button "加入" at bounding box center [250, 207] width 26 height 12
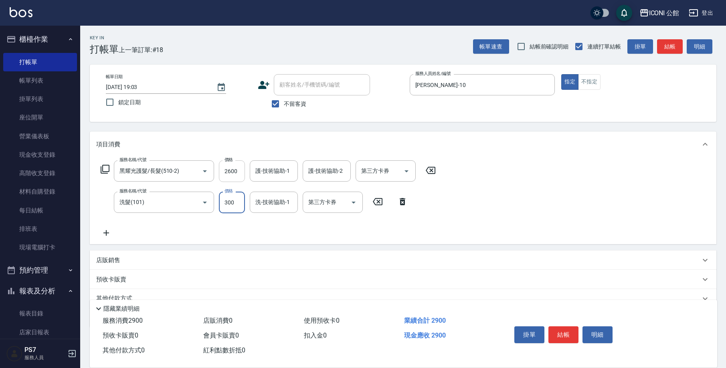
drag, startPoint x: 219, startPoint y: 172, endPoint x: 233, endPoint y: 165, distance: 15.1
click at [233, 165] on input "2600" at bounding box center [232, 171] width 26 height 22
drag, startPoint x: 240, startPoint y: 173, endPoint x: 217, endPoint y: 171, distance: 23.7
click at [217, 171] on div "服務名稱/代號 黑耀光護髮/長髮(510-2) 服務名稱/代號 價格 2600 價格 護-技術協助-1 護-技術協助-1 護-技術協助-2 護-技術協助-2 …" at bounding box center [268, 171] width 345 height 22
type input "2080"
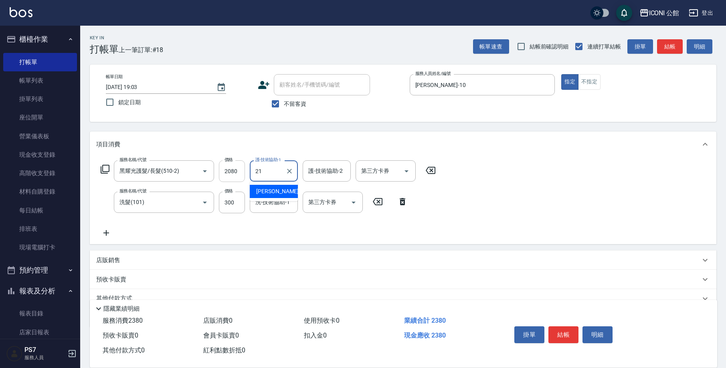
type input "[PERSON_NAME]-21"
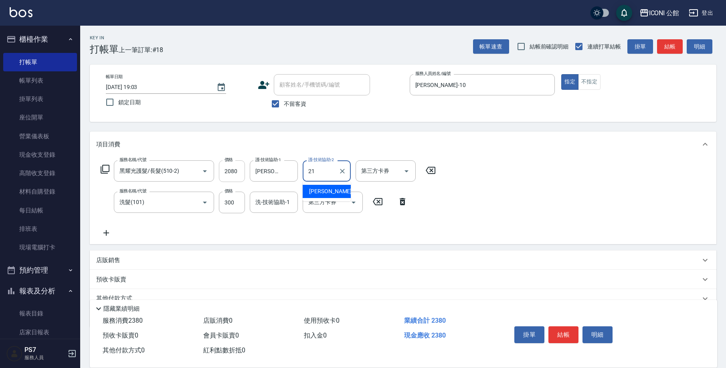
type input "[PERSON_NAME]-21"
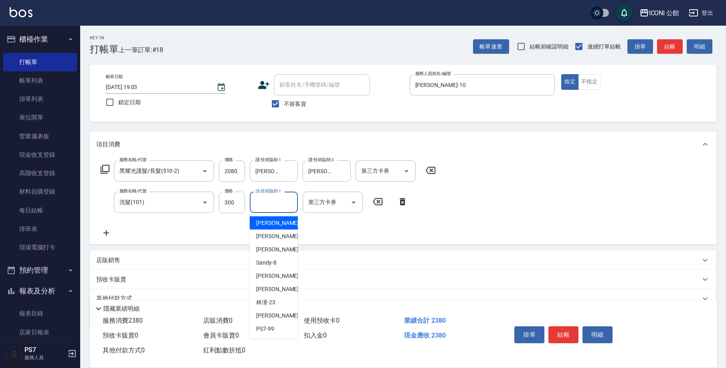
click at [278, 199] on input "洗-技術協助-1" at bounding box center [273, 202] width 41 height 14
click at [278, 313] on div "可歆 -24" at bounding box center [274, 315] width 48 height 13
type input "[PERSON_NAME]-24"
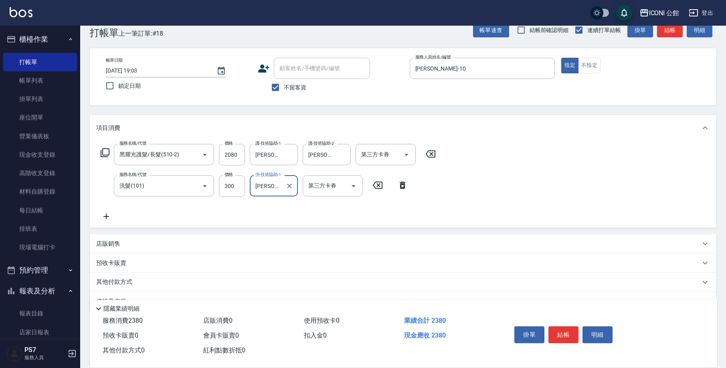
scroll to position [37, 0]
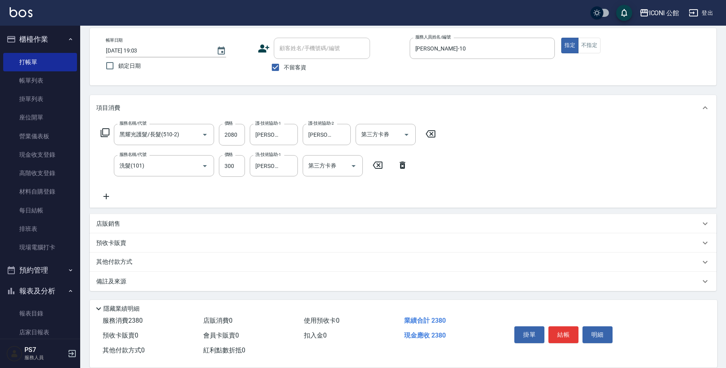
click at [114, 227] on p "店販銷售" at bounding box center [108, 224] width 24 height 8
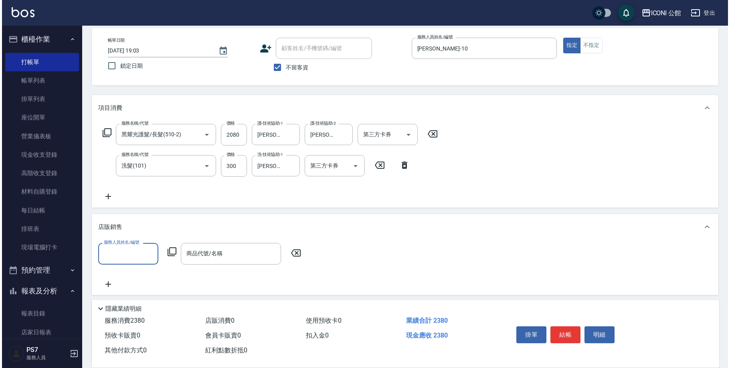
scroll to position [0, 0]
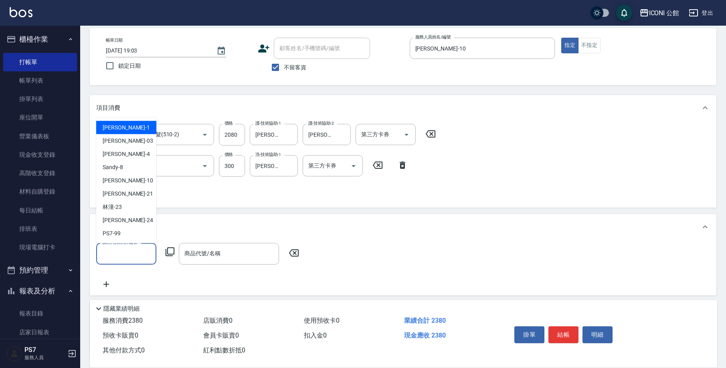
click at [133, 251] on input "服務人員姓名/編號" at bounding box center [126, 254] width 53 height 14
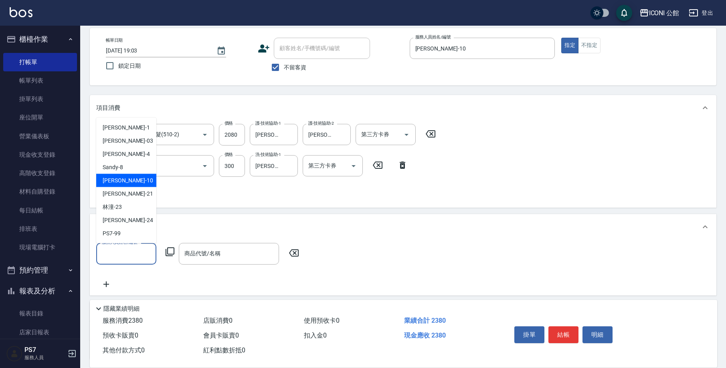
click at [139, 185] on div "Anna -10" at bounding box center [126, 180] width 60 height 13
type input "Anna-10"
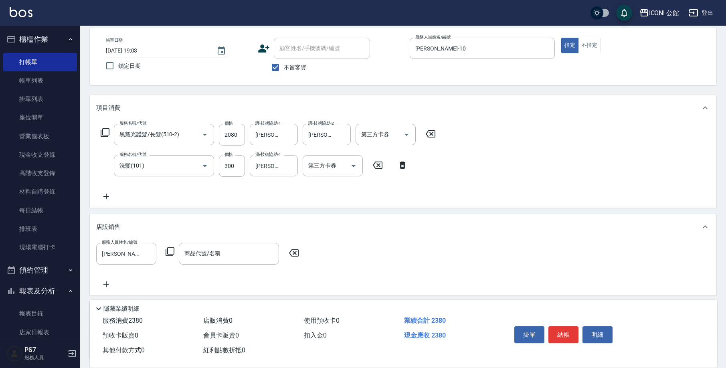
click at [167, 245] on div "服務人員姓名/編號 Anna-10 服務人員姓名/編號 商品代號/名稱 商品代號/名稱" at bounding box center [200, 253] width 208 height 21
click at [168, 250] on icon at bounding box center [170, 251] width 9 height 9
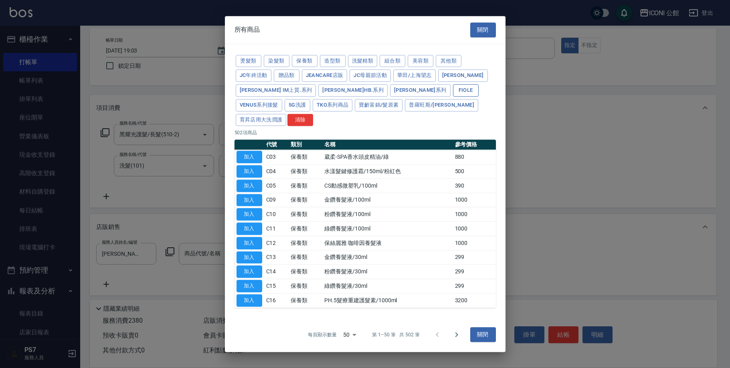
click at [453, 97] on button "Fiole" at bounding box center [466, 90] width 26 height 12
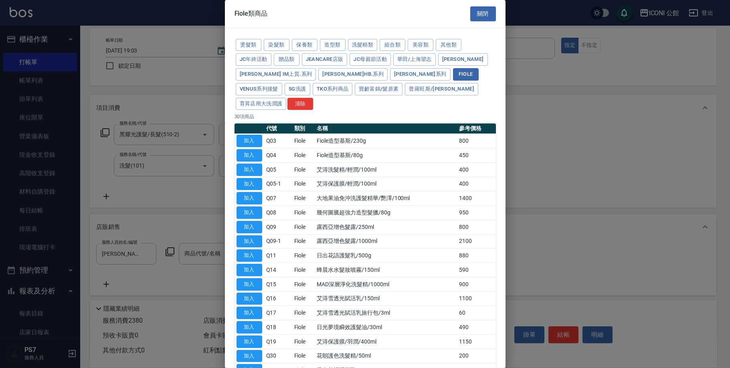
scroll to position [32, 0]
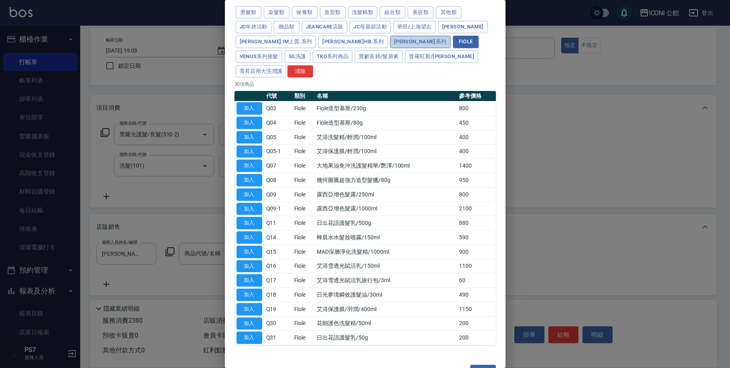
click at [390, 39] on button "娜普菈 N.系列" at bounding box center [420, 42] width 61 height 12
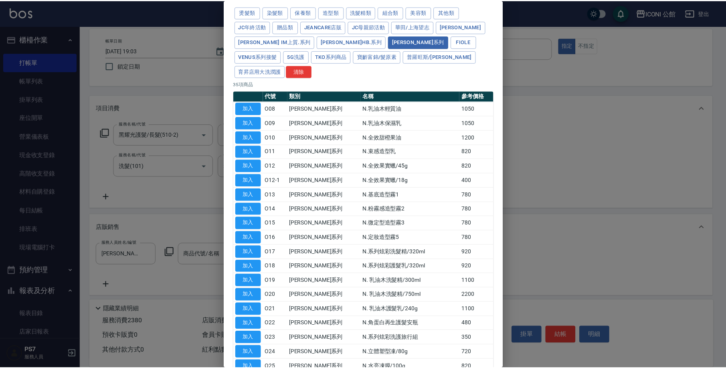
scroll to position [173, 0]
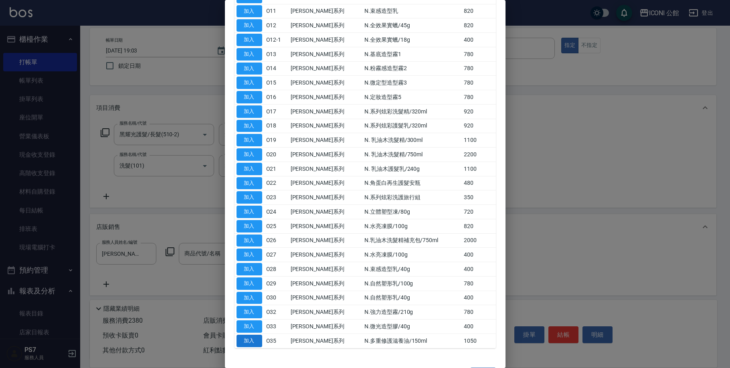
click at [256, 335] on button "加入" at bounding box center [250, 341] width 26 height 12
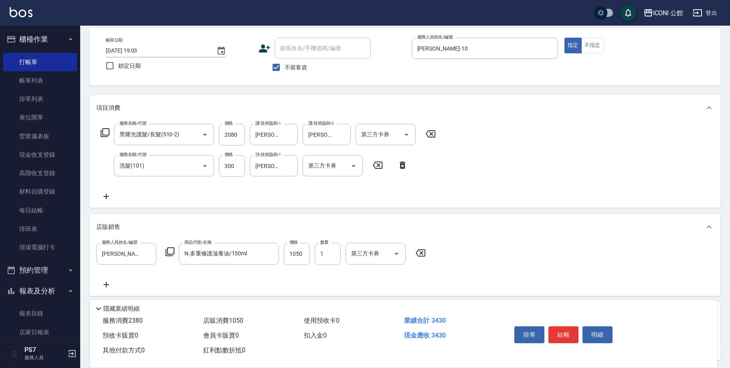
type input "N.多重修護滋養油/150ml"
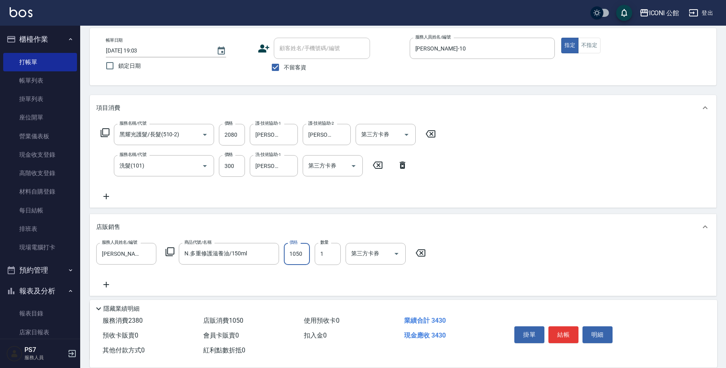
drag, startPoint x: 291, startPoint y: 255, endPoint x: 312, endPoint y: 257, distance: 21.8
click at [312, 257] on div "服務人員姓名/編號 Anna-10 服務人員姓名/編號 商品代號/名稱 N.多重修護滋養油/150ml 商品代號/名稱 價格 1050 價格 數量 1 數量 …" at bounding box center [263, 254] width 335 height 22
type input "840"
click at [572, 334] on button "結帳" at bounding box center [564, 334] width 30 height 17
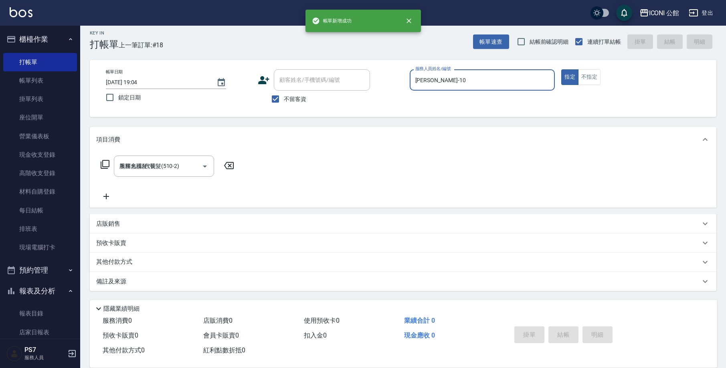
type input "2025/09/16 19:04"
